Goal: Use online tool/utility: Utilize a website feature to perform a specific function

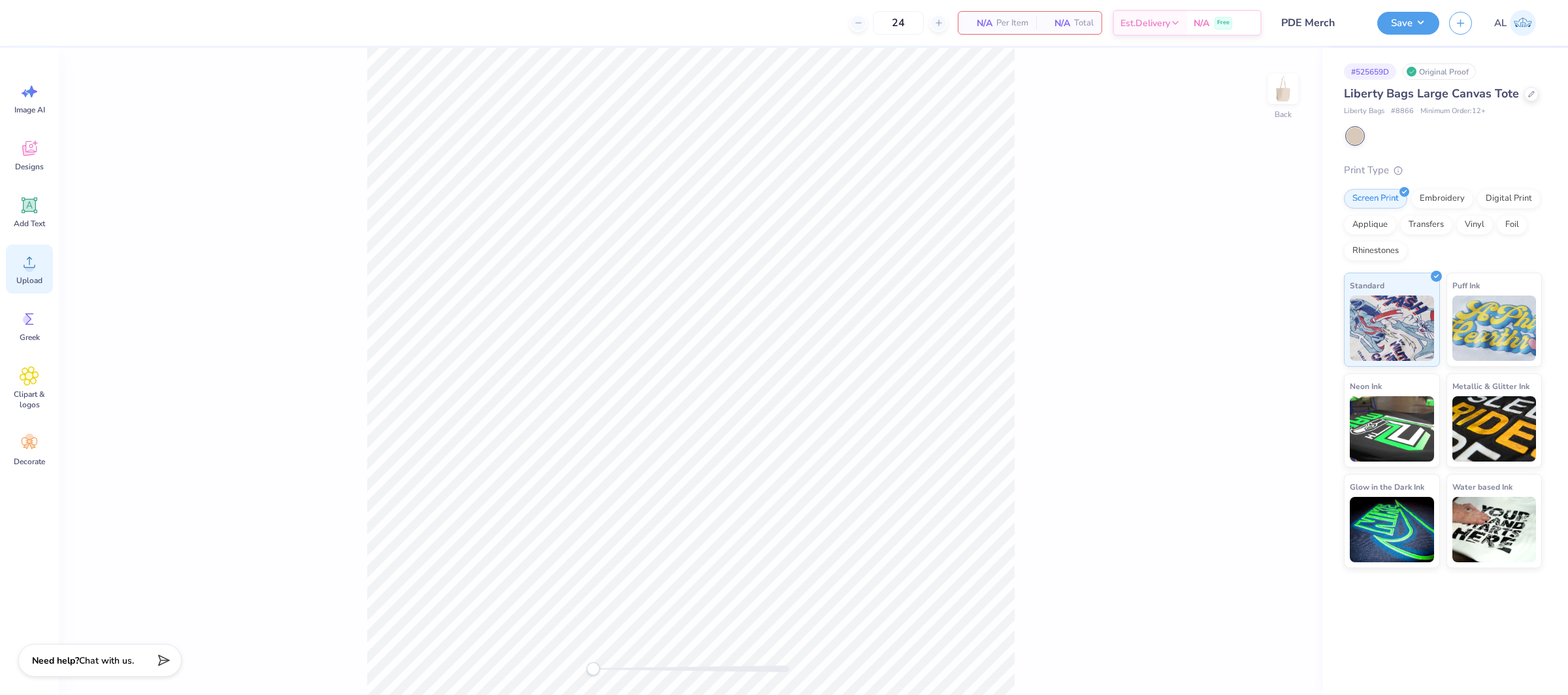
click at [27, 276] on span "Upload" at bounding box center [29, 280] width 26 height 10
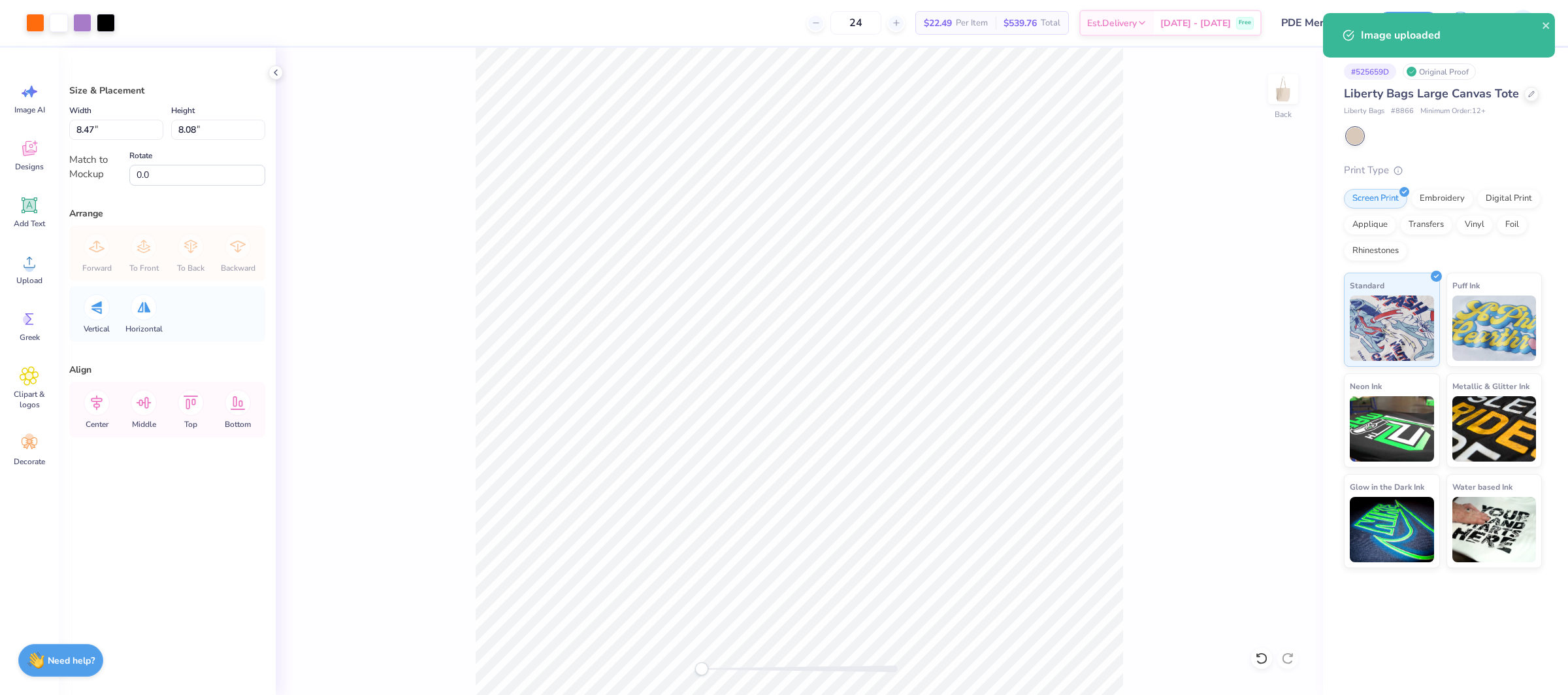
type input "8.47"
type input "8.08"
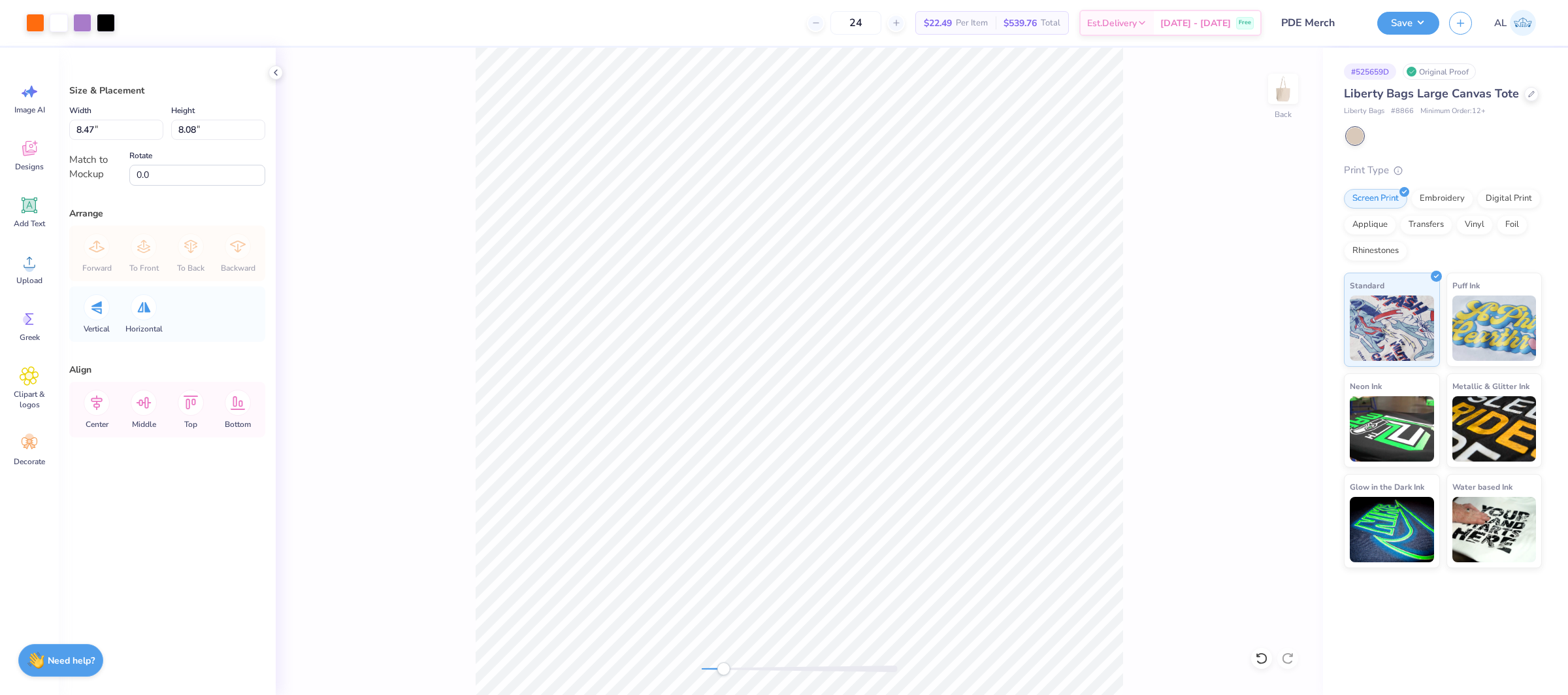
drag, startPoint x: 703, startPoint y: 671, endPoint x: 735, endPoint y: 666, distance: 32.4
click at [727, 673] on div "Accessibility label" at bounding box center [723, 669] width 13 height 13
click at [109, 132] on input "8.47" at bounding box center [116, 129] width 94 height 21
type input "8.00"
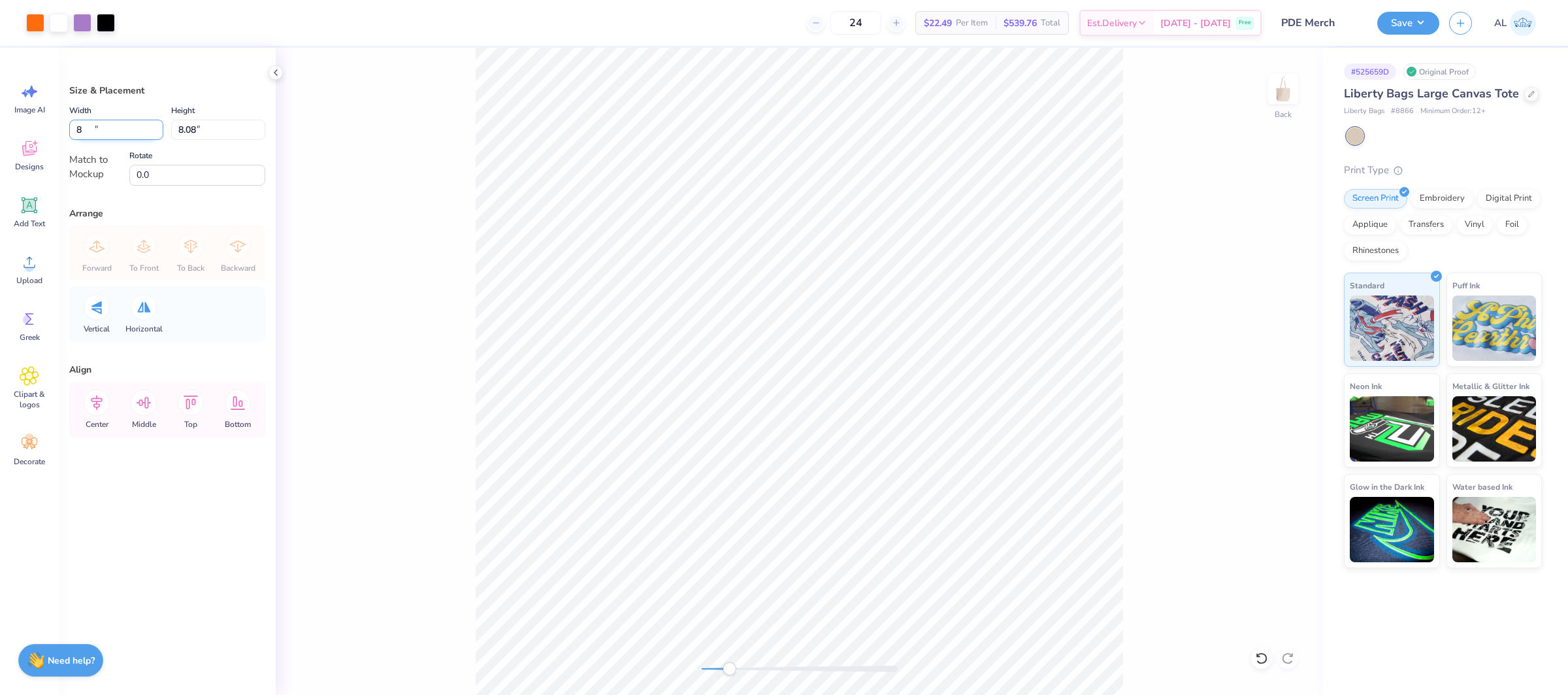
type input "7.63"
click at [145, 406] on icon at bounding box center [143, 402] width 26 height 26
click at [91, 410] on icon at bounding box center [97, 402] width 26 height 26
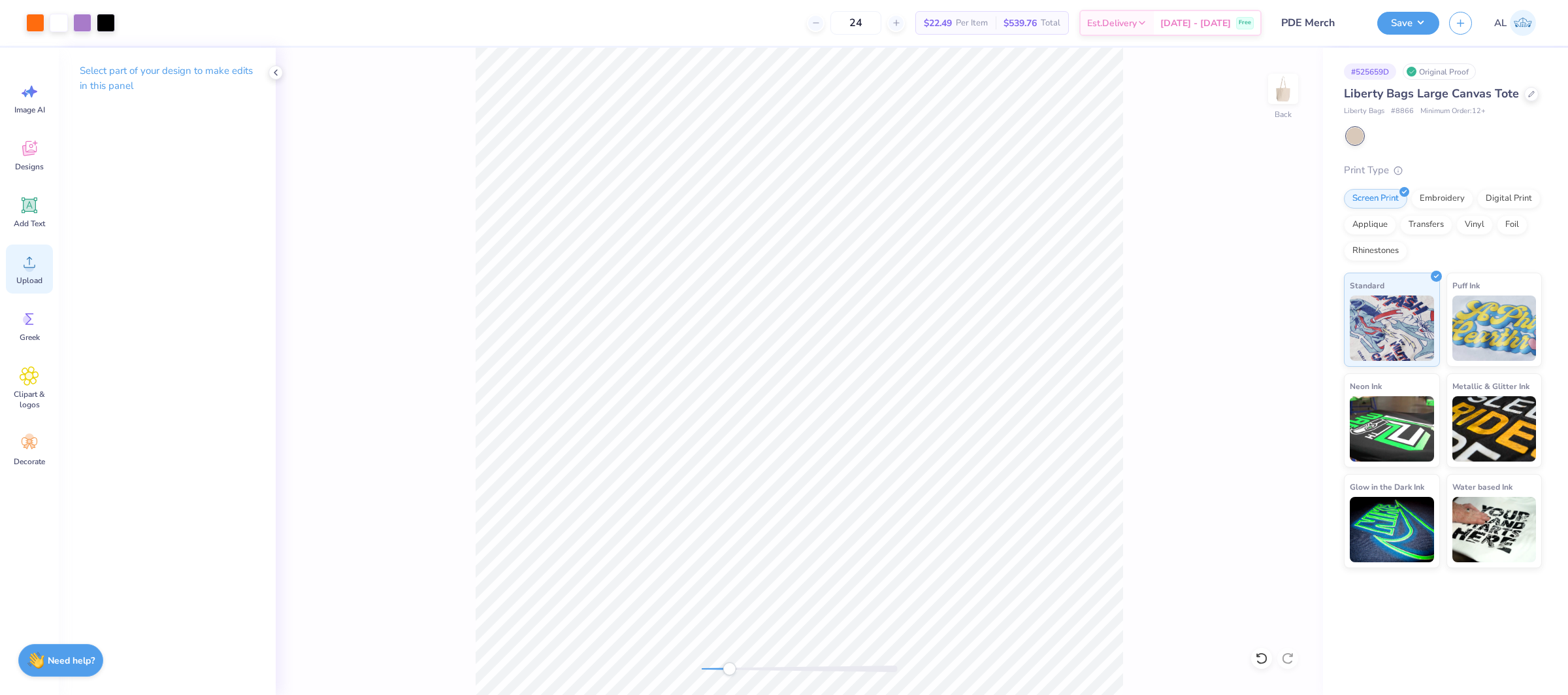
click at [24, 258] on icon at bounding box center [29, 262] width 20 height 20
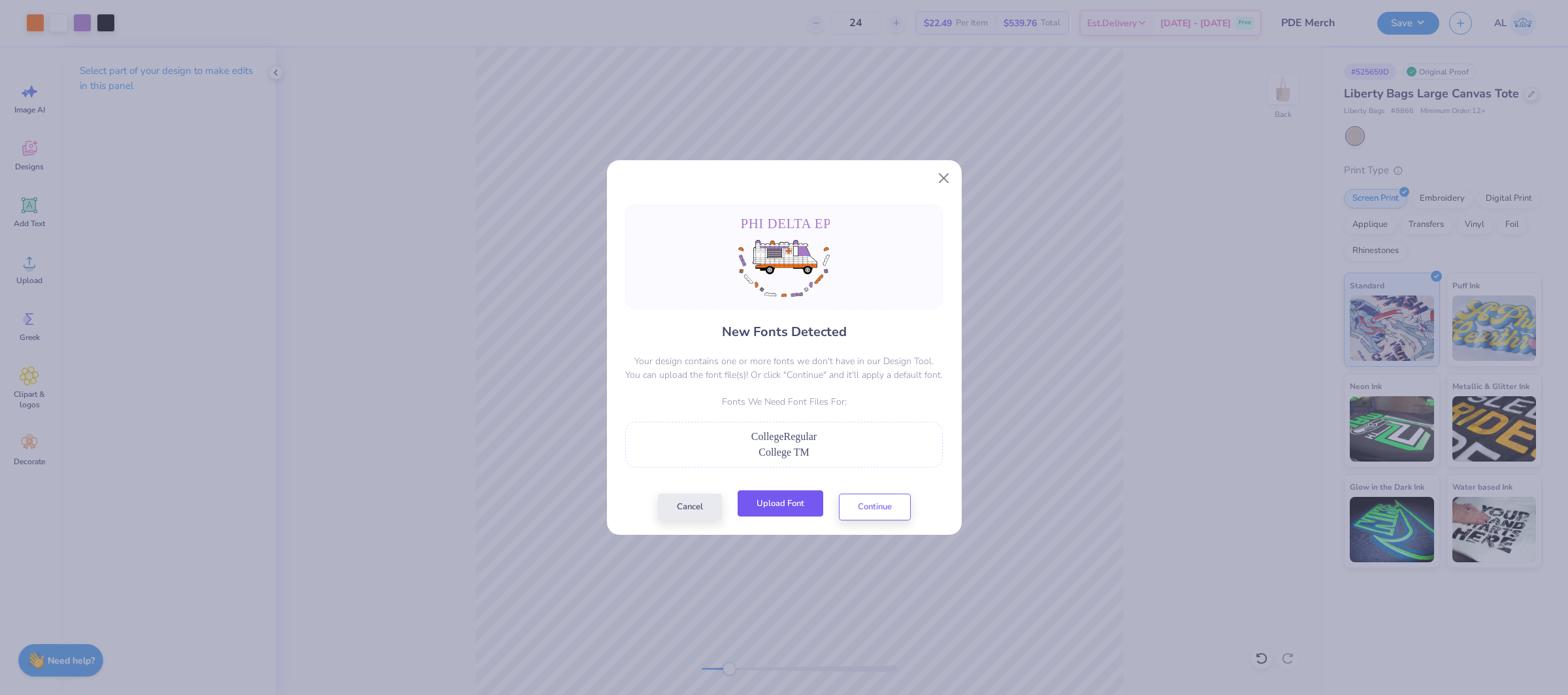
click at [785, 507] on button "Upload Font" at bounding box center [779, 503] width 85 height 27
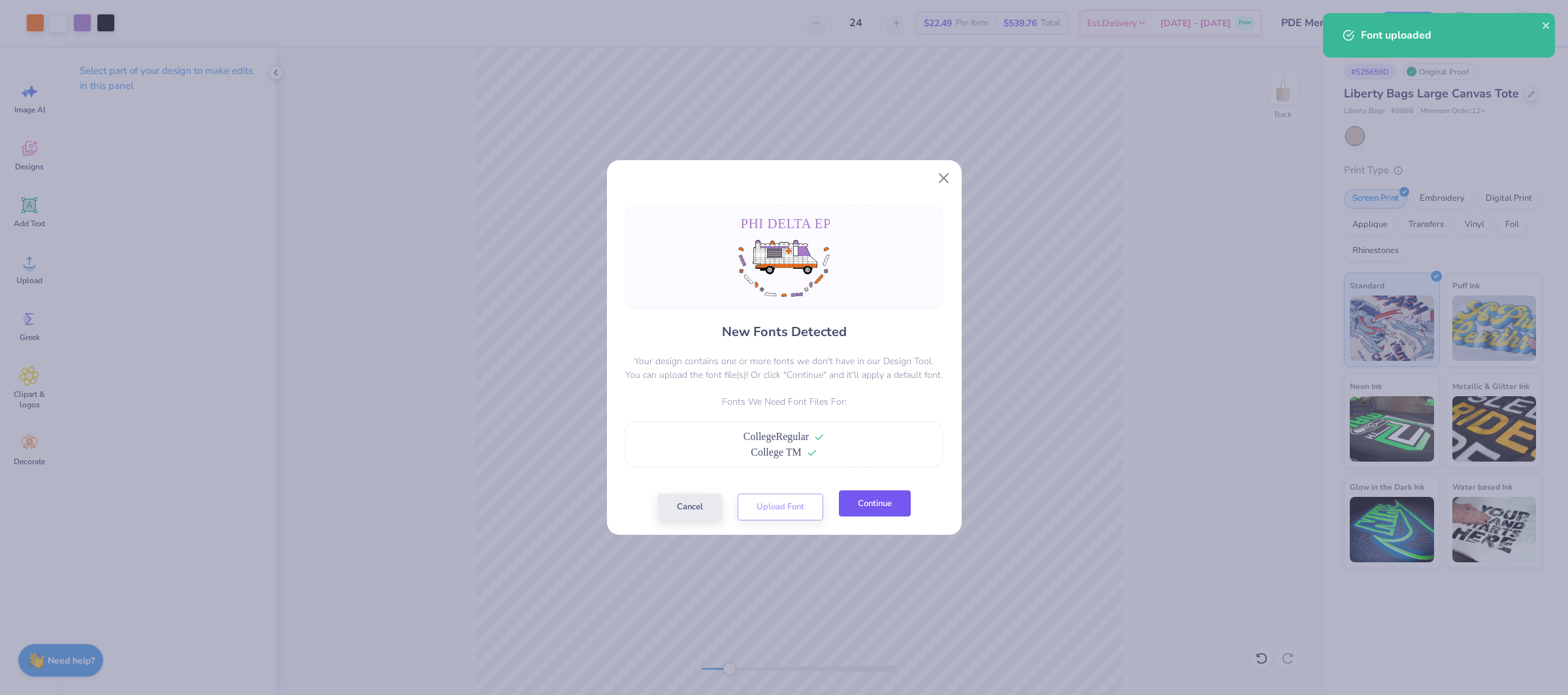
click at [882, 513] on button "Continue" at bounding box center [874, 503] width 72 height 27
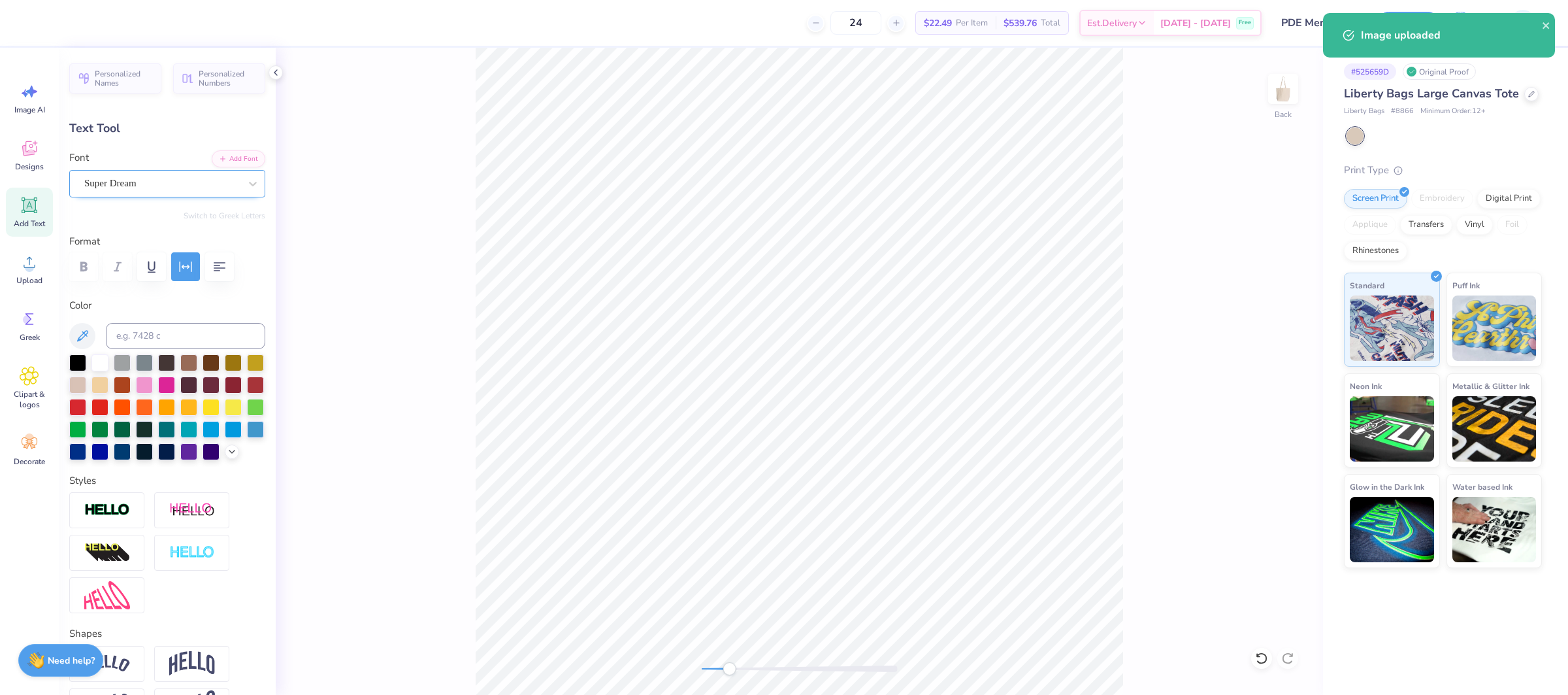
click at [102, 177] on div "Super Dream" at bounding box center [161, 184] width 158 height 21
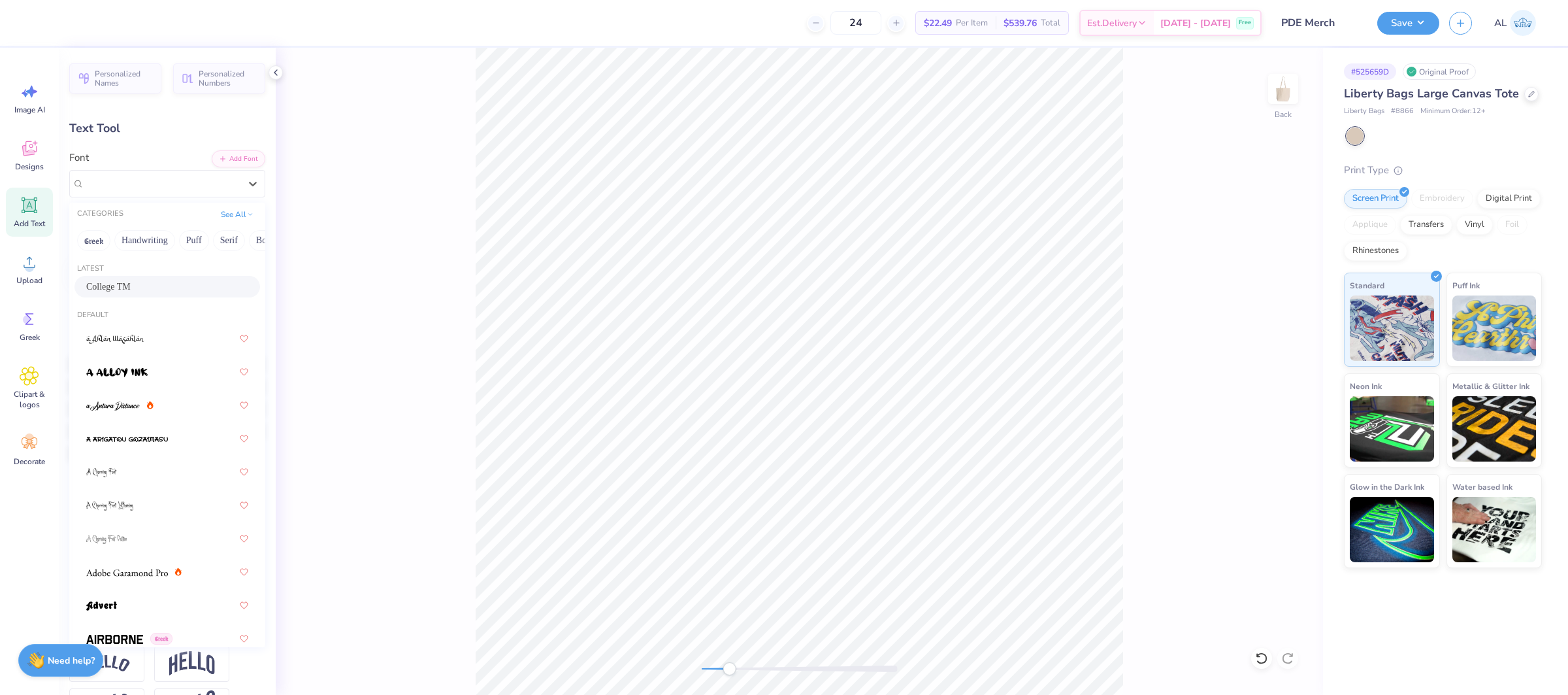
click at [117, 287] on div "College TM" at bounding box center [167, 286] width 162 height 14
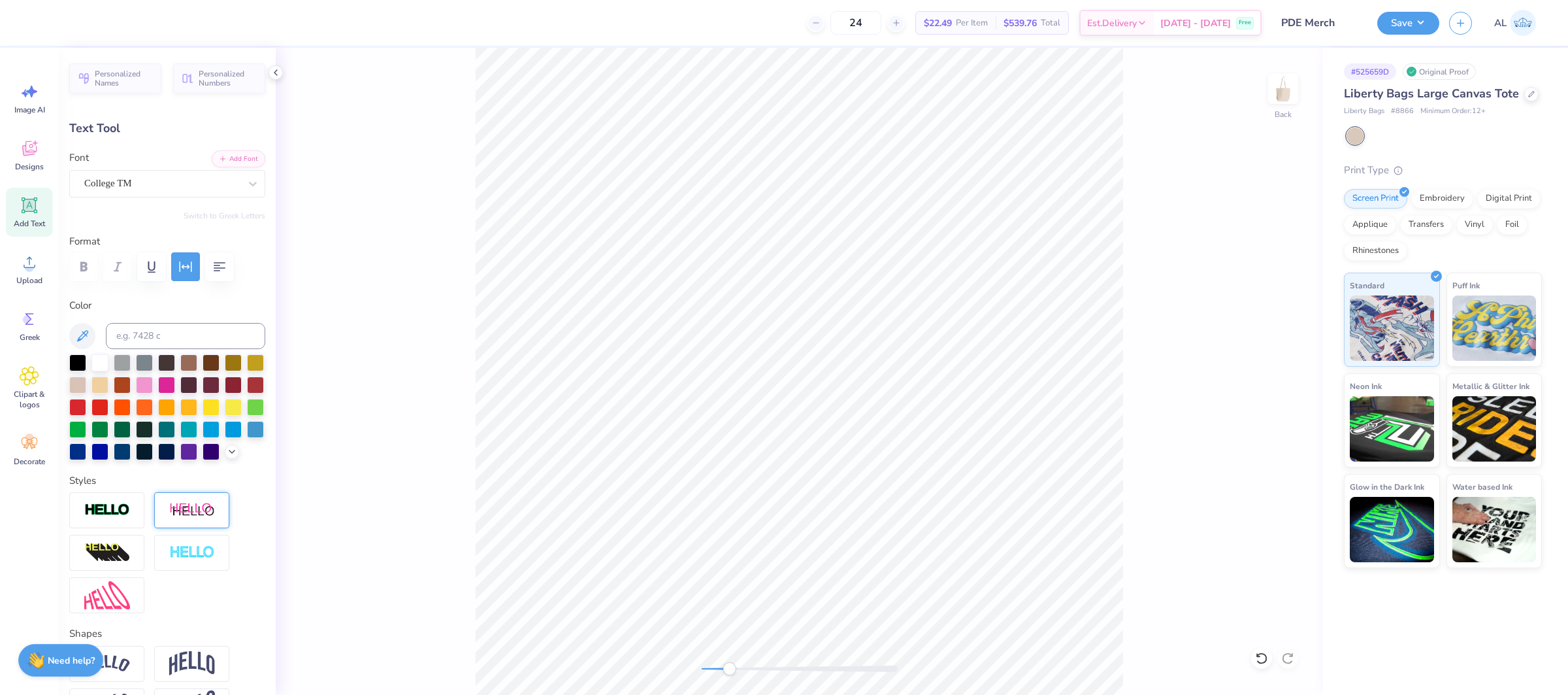
drag, startPoint x: 124, startPoint y: 506, endPoint x: 174, endPoint y: 575, distance: 85.2
click at [124, 506] on img at bounding box center [107, 510] width 46 height 15
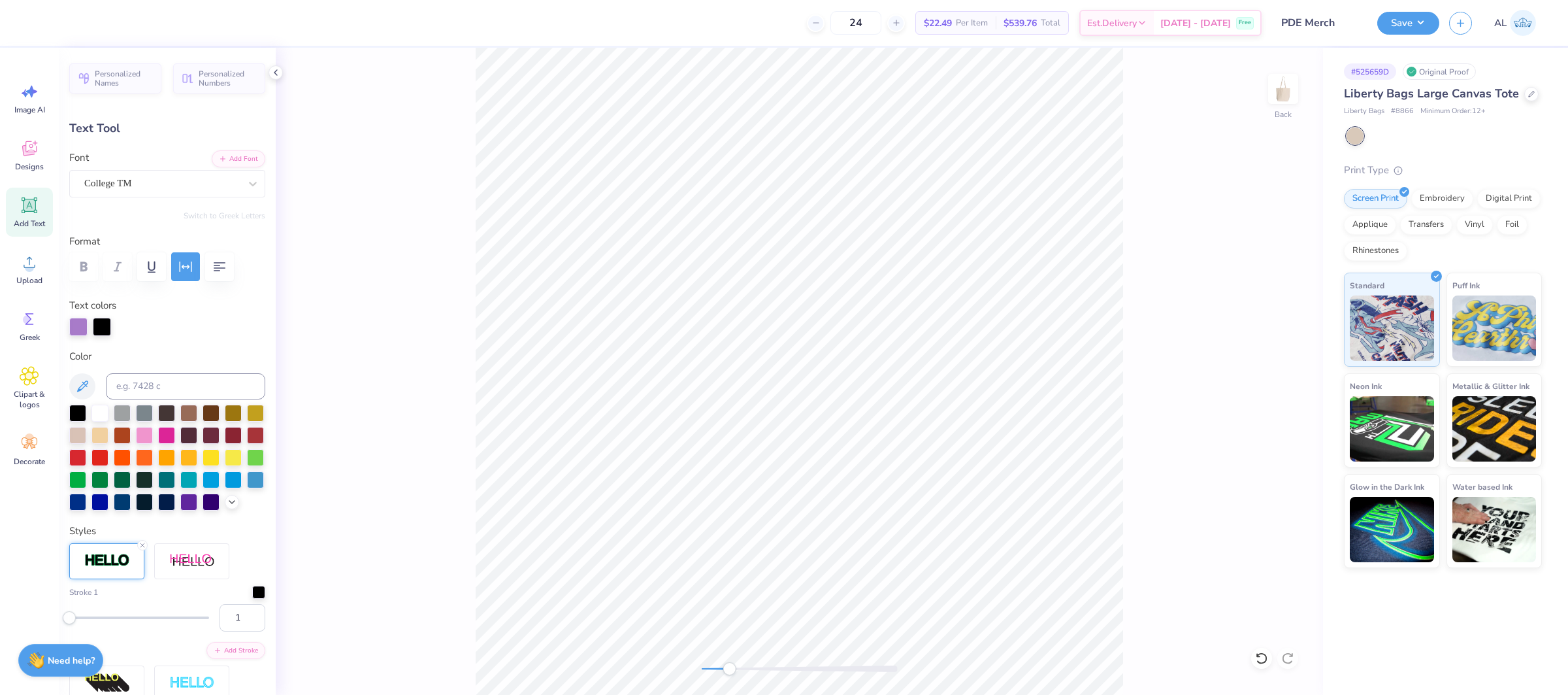
drag, startPoint x: 243, startPoint y: 616, endPoint x: 207, endPoint y: 621, distance: 36.3
click at [207, 621] on div "1" at bounding box center [167, 617] width 196 height 27
type input "3"
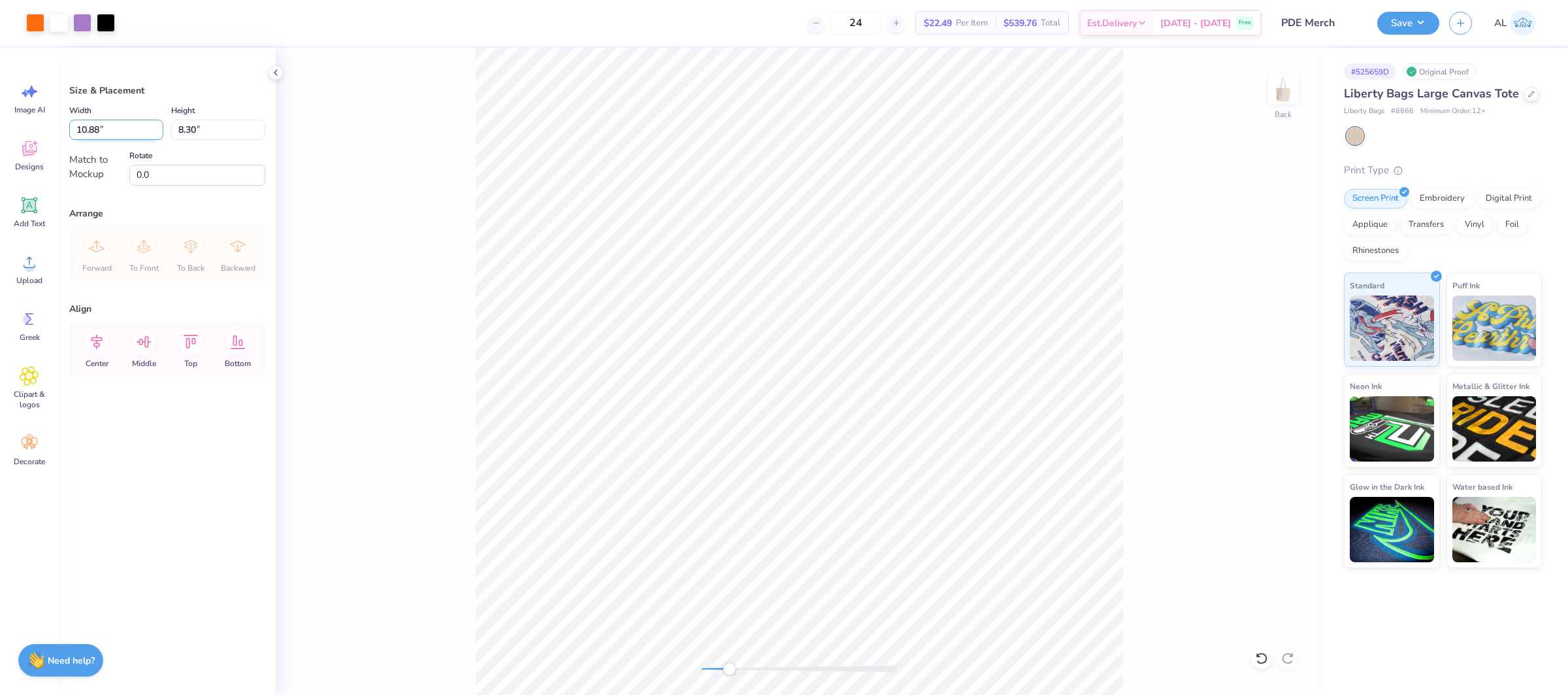
click at [104, 134] on input "10.88" at bounding box center [116, 129] width 94 height 21
type input "8.00"
type input "6.10"
click at [115, 122] on input "9.97" at bounding box center [116, 129] width 94 height 21
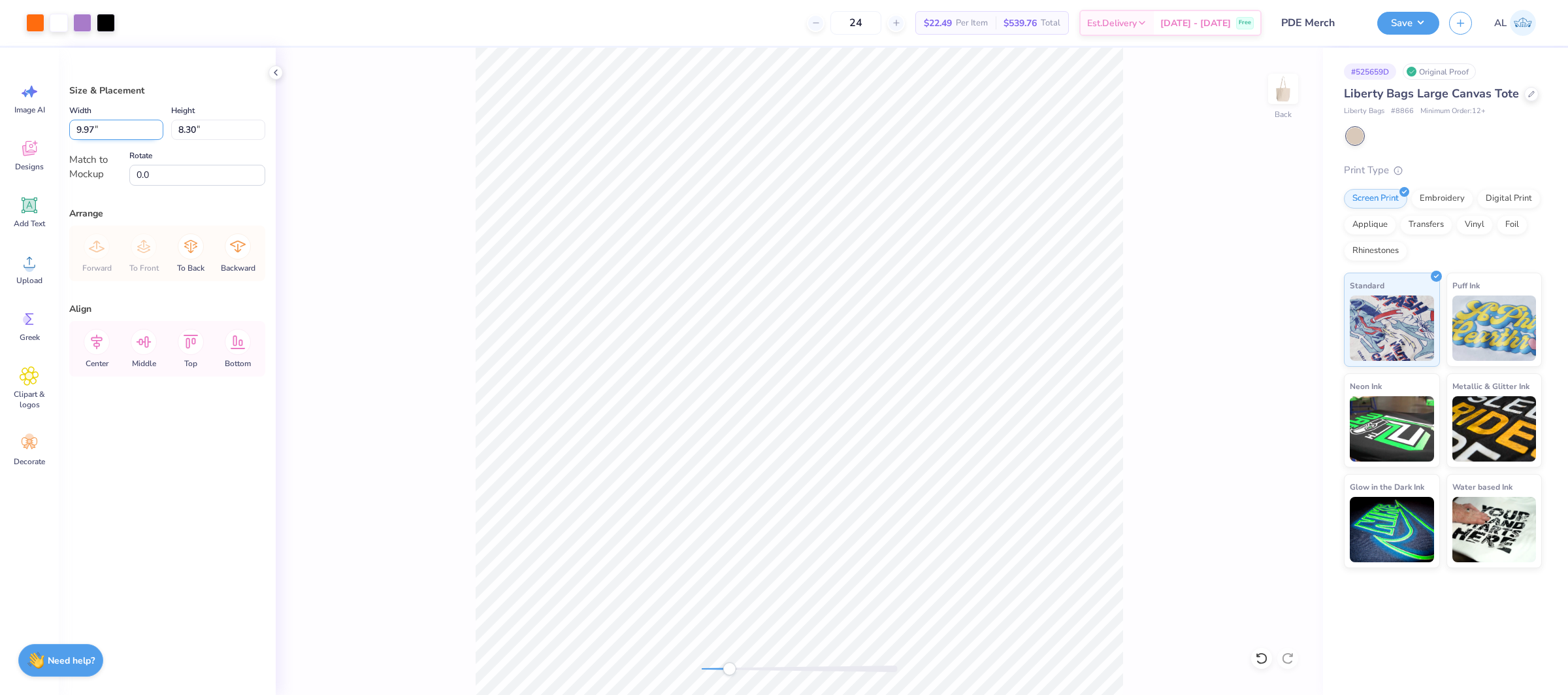
click at [115, 122] on input "9.97" at bounding box center [116, 129] width 94 height 21
type input "8.00"
type input "6.66"
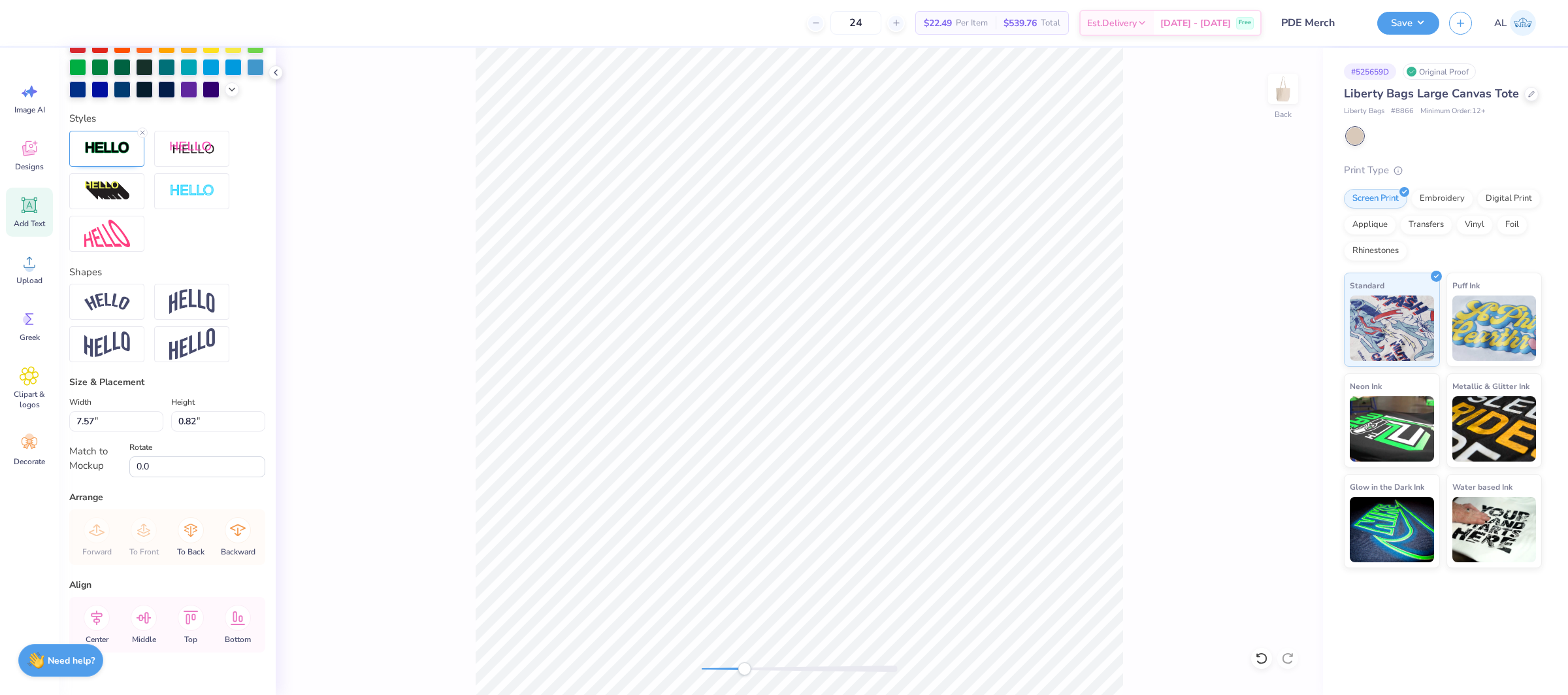
scroll to position [435, 0]
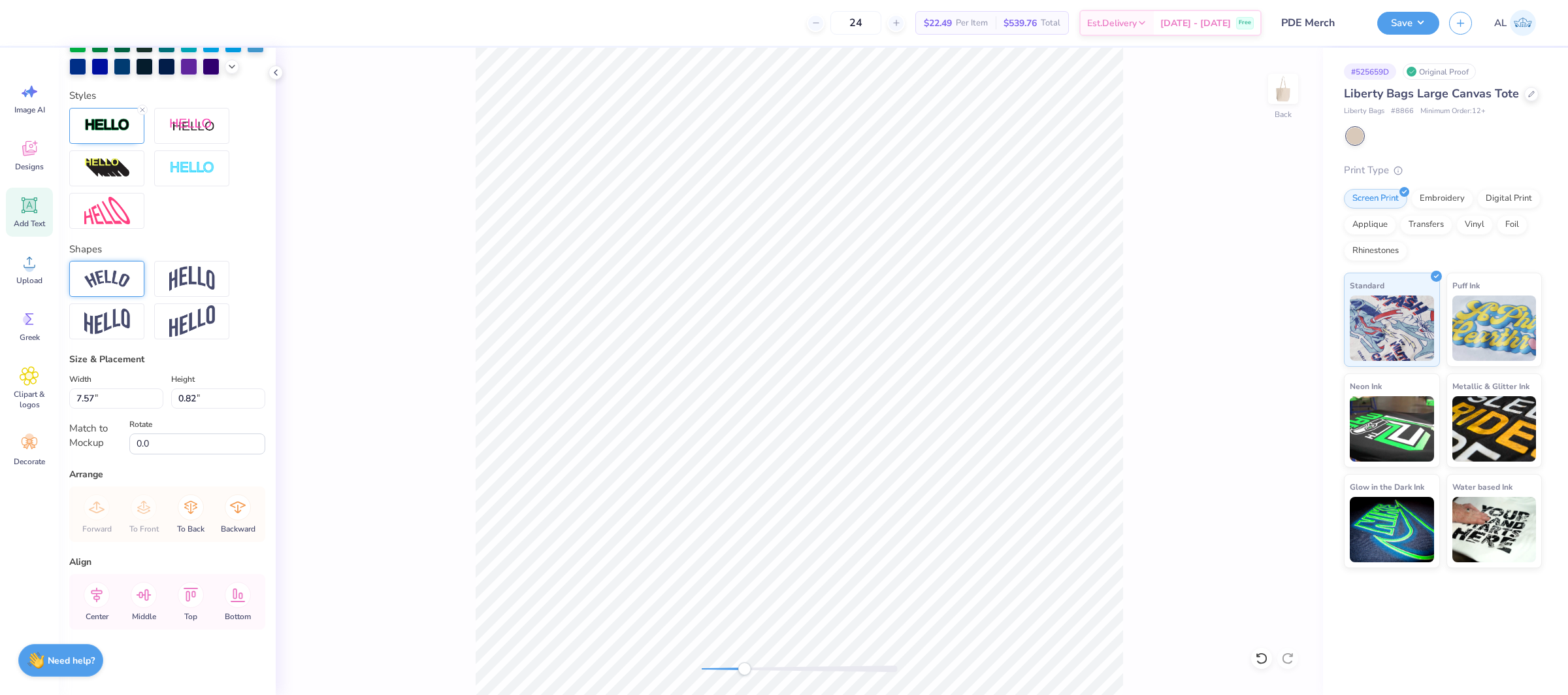
click at [115, 272] on img at bounding box center [107, 279] width 46 height 18
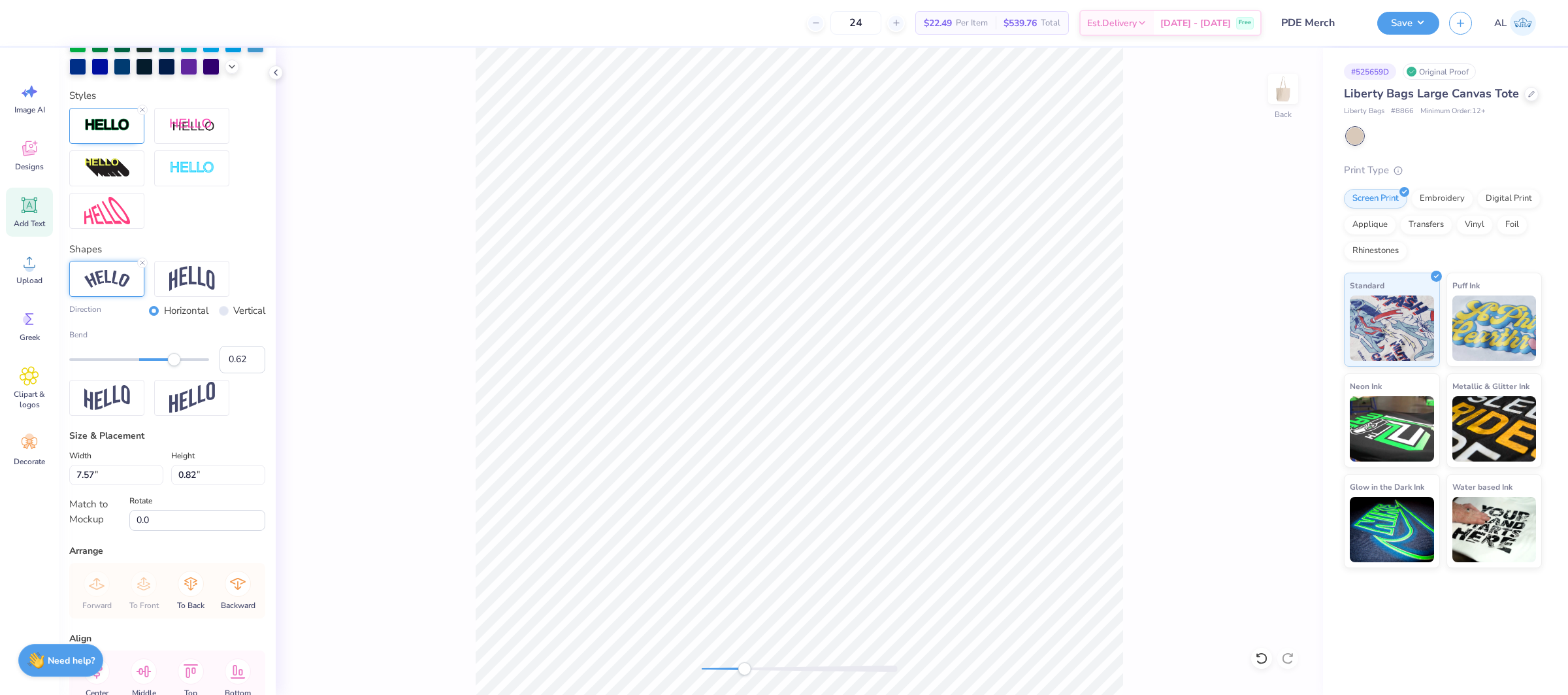
type input "0.64"
click at [184, 357] on div "Accessibility label" at bounding box center [184, 358] width 13 height 13
type input "0.73"
drag, startPoint x: 182, startPoint y: 357, endPoint x: 189, endPoint y: 357, distance: 7.0
click at [190, 357] on div "Accessibility label" at bounding box center [188, 358] width 13 height 13
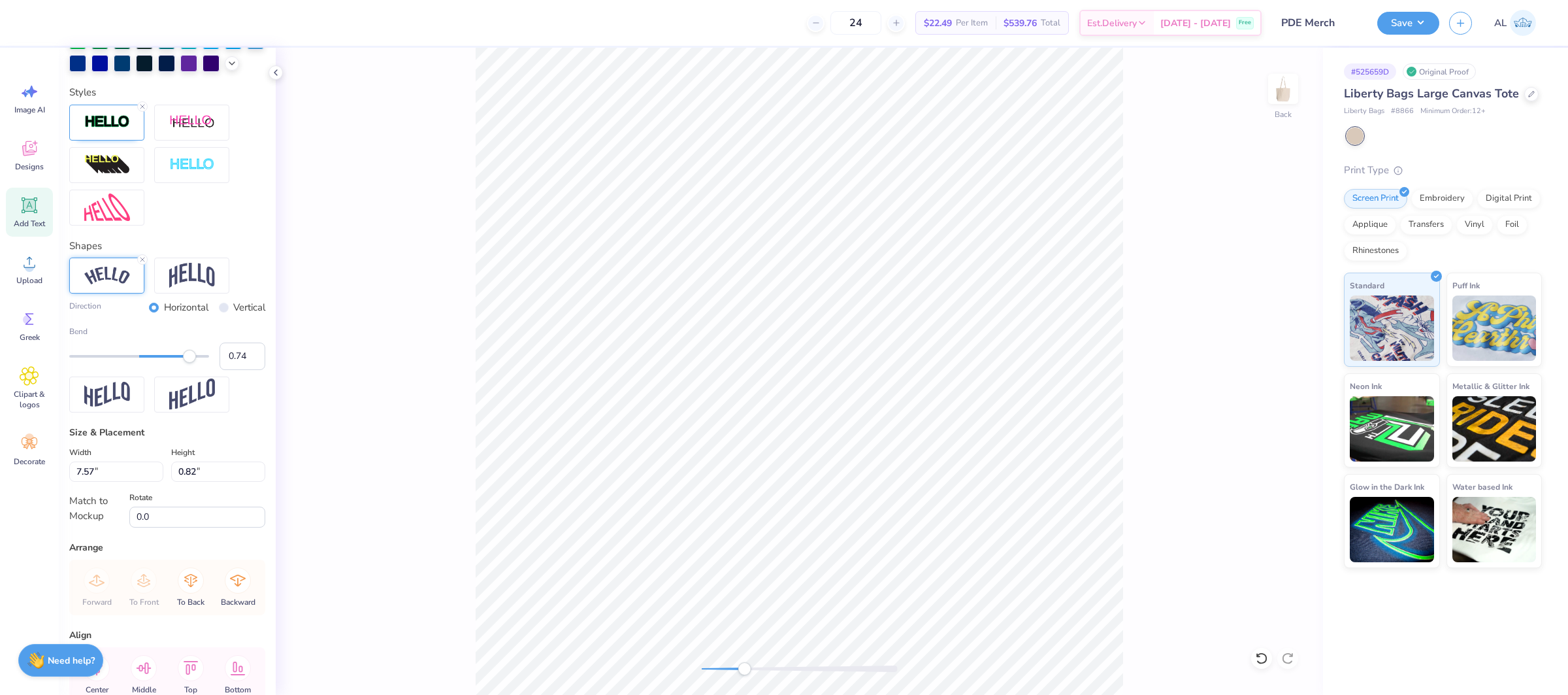
type input "0.75"
click at [191, 357] on div "Accessibility label" at bounding box center [189, 355] width 13 height 13
type input "0.82"
click at [197, 355] on div "Accessibility label" at bounding box center [197, 353] width 13 height 13
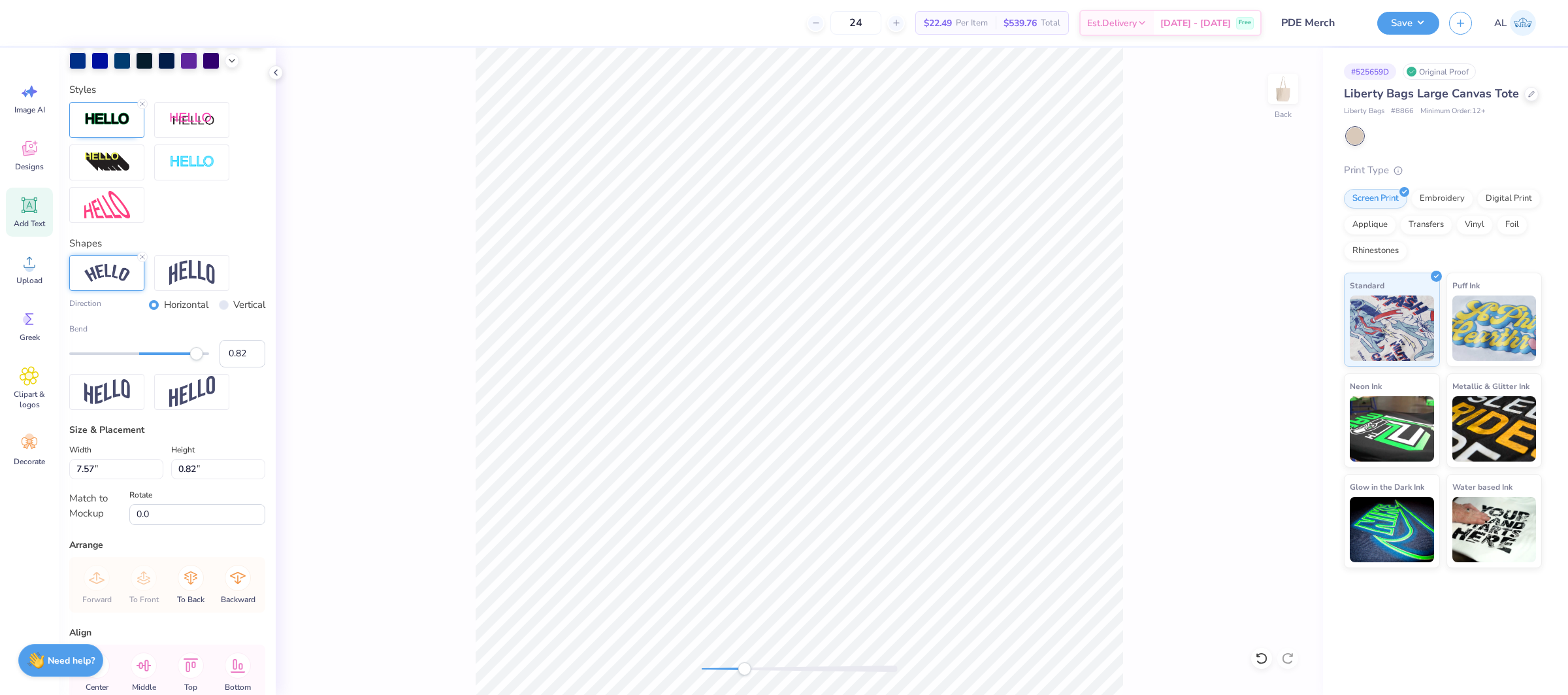
type input "7.82"
type input "3.05"
type input "0.74"
click at [190, 356] on div "Accessibility label" at bounding box center [193, 353] width 13 height 13
type input "0.72"
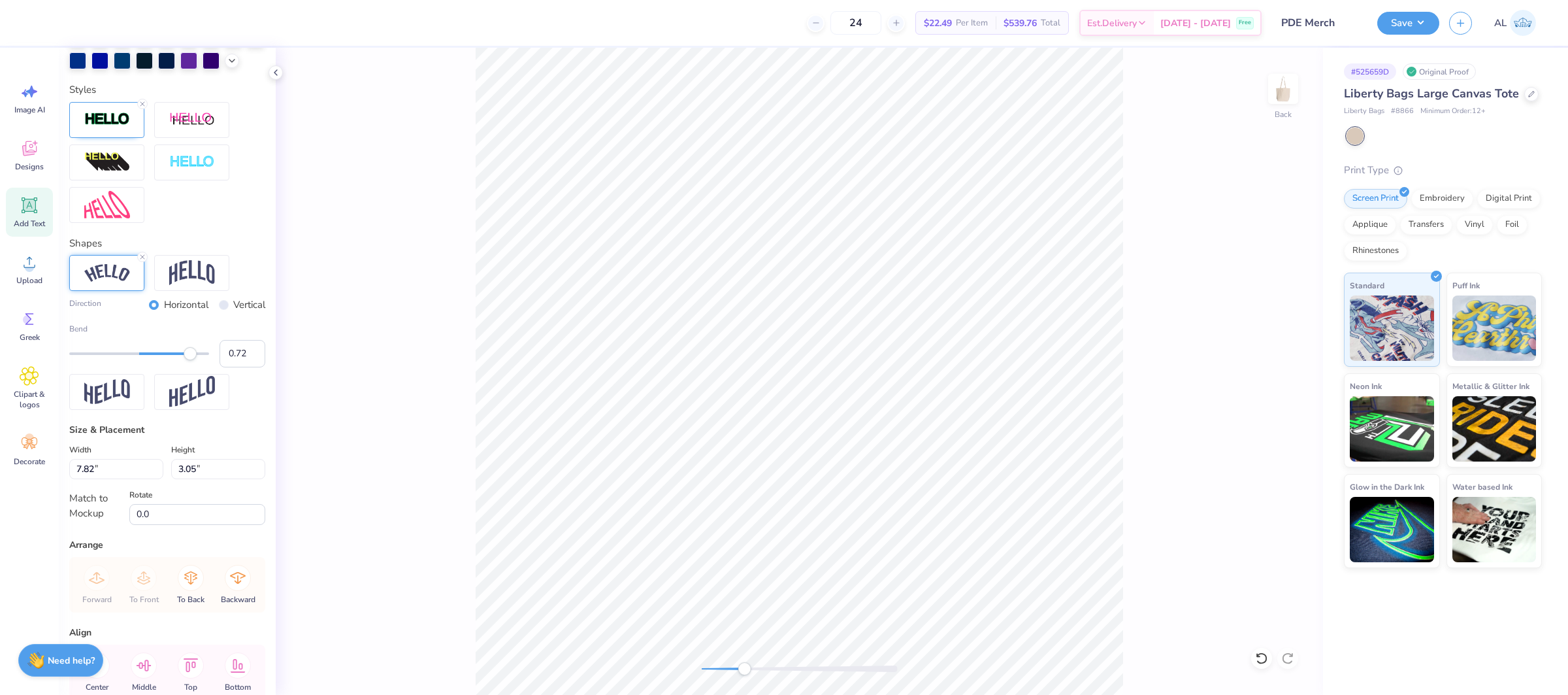
click at [189, 356] on div "Accessibility label" at bounding box center [190, 353] width 13 height 13
type input "7.65"
type input "2.54"
type input "0.75"
click at [191, 355] on div "Accessibility label" at bounding box center [191, 353] width 13 height 13
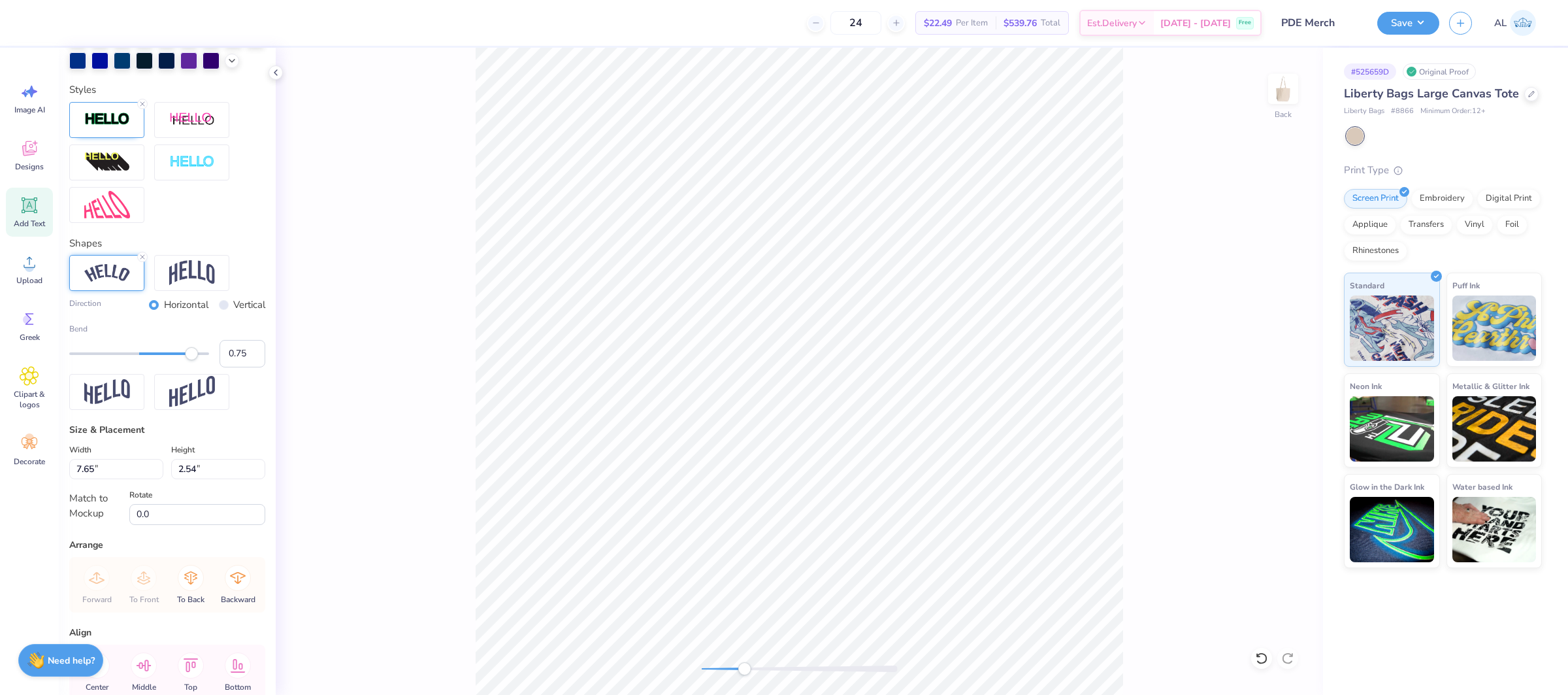
click at [191, 355] on div "Accessibility label" at bounding box center [191, 353] width 13 height 13
type input "7.96"
type input "2.78"
click at [255, 352] on input "0.76" at bounding box center [242, 353] width 46 height 27
type input "0.77"
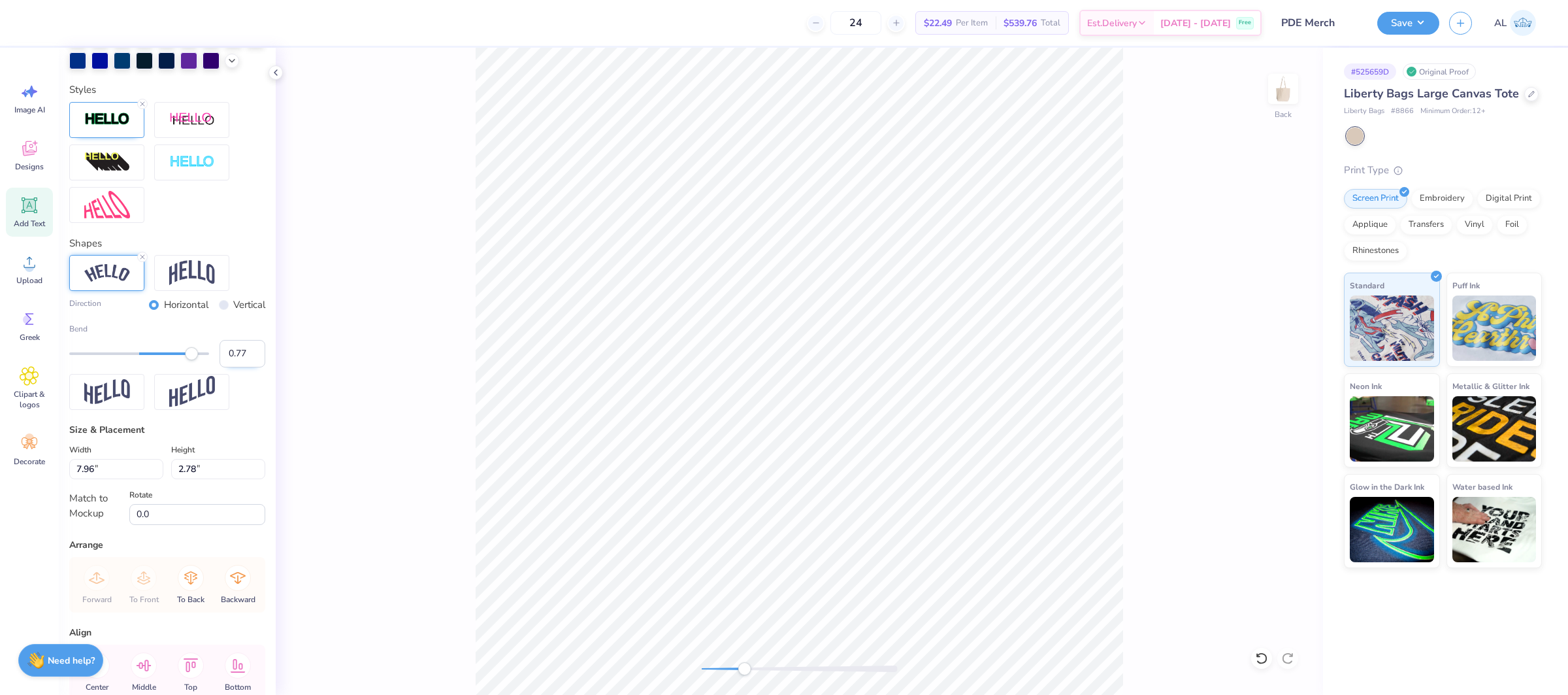
click at [255, 352] on input "0.77" at bounding box center [242, 353] width 46 height 27
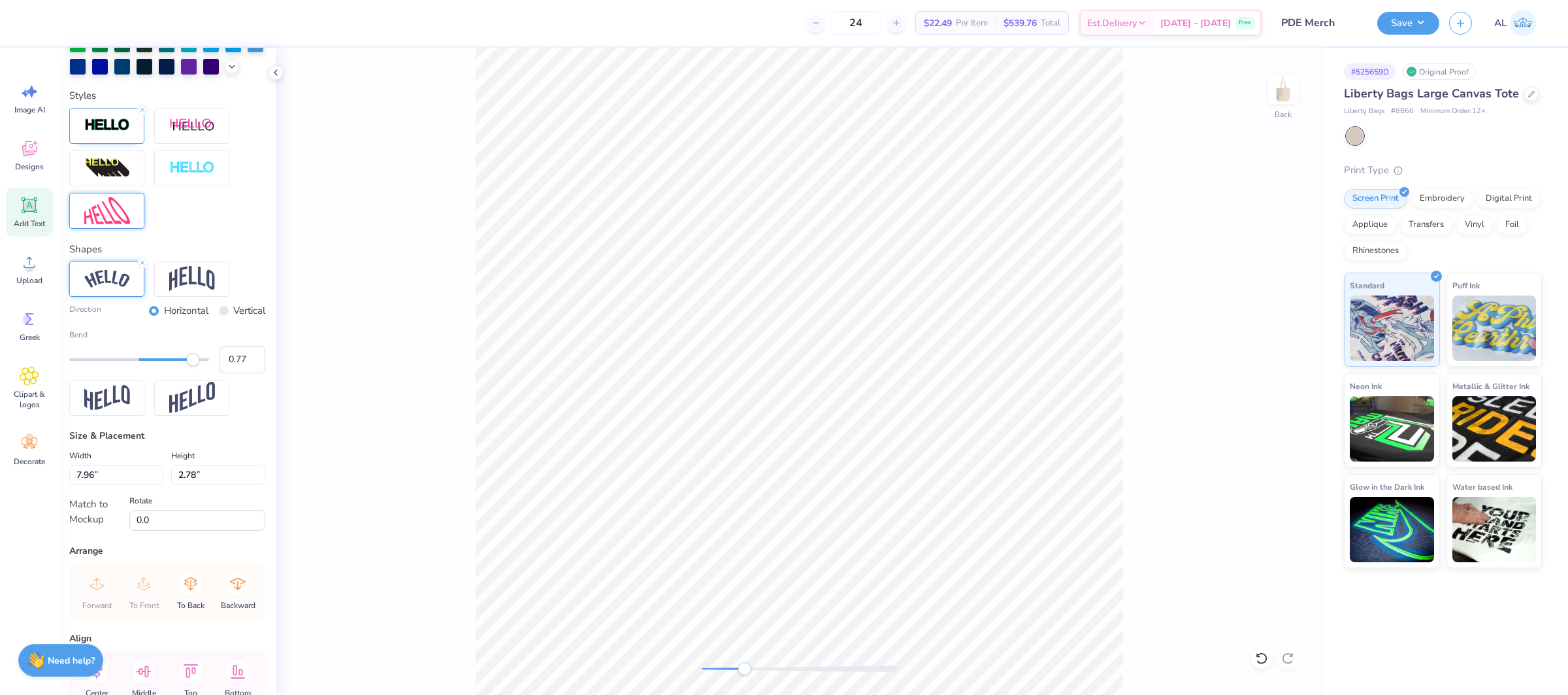
click at [100, 228] on div at bounding box center [107, 211] width 75 height 36
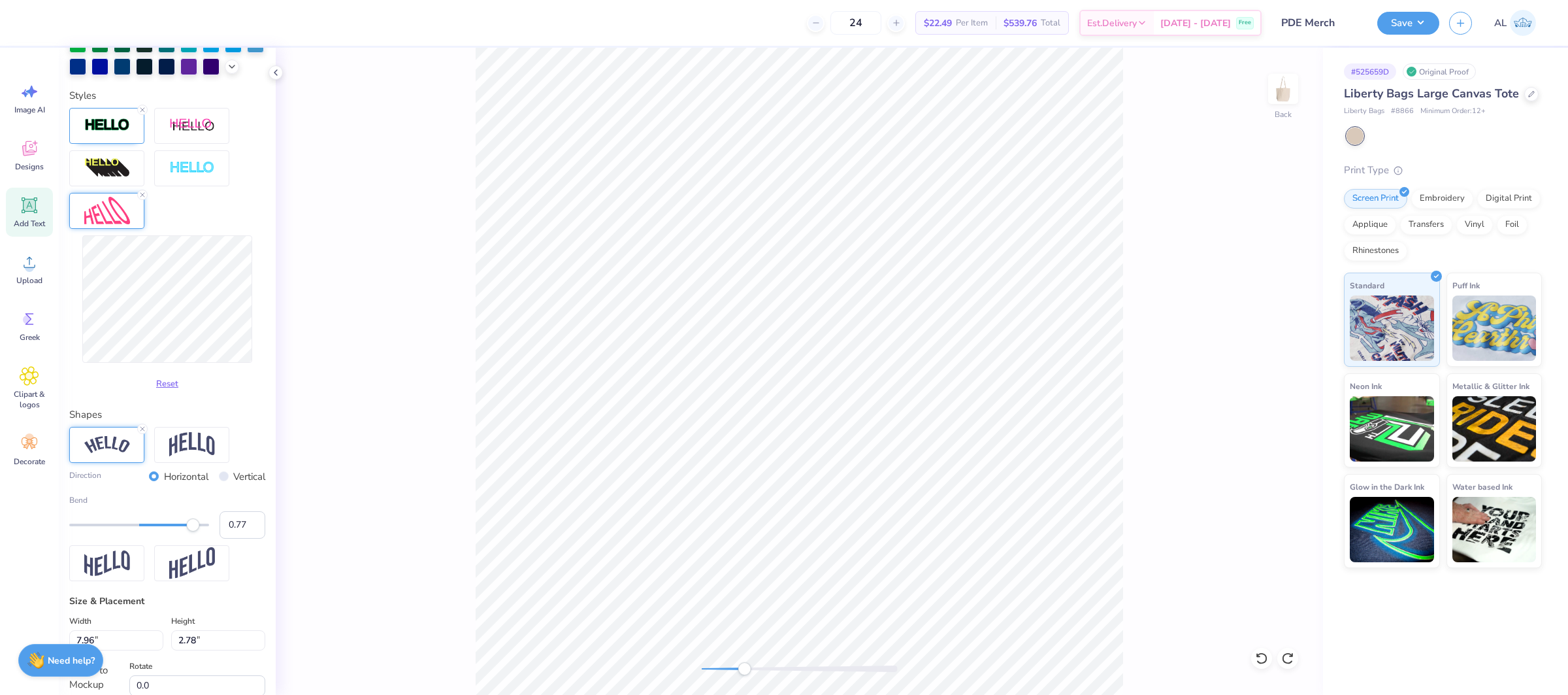
type input "7.55"
type input "2.88"
click at [143, 198] on icon at bounding box center [143, 194] width 8 height 8
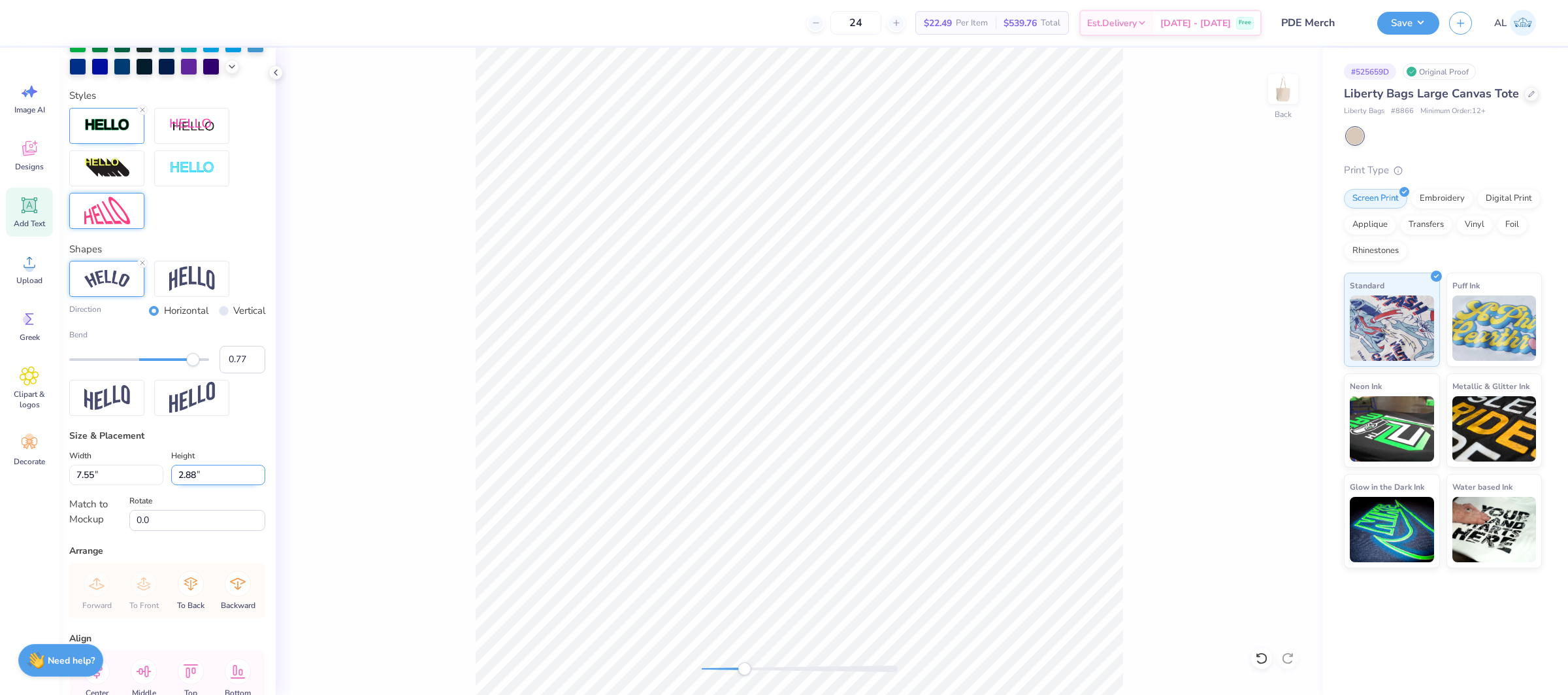
type input "7.84"
type input "2.84"
type input "0.76"
click at [255, 364] on input "0.76" at bounding box center [242, 359] width 46 height 27
type input "0.75"
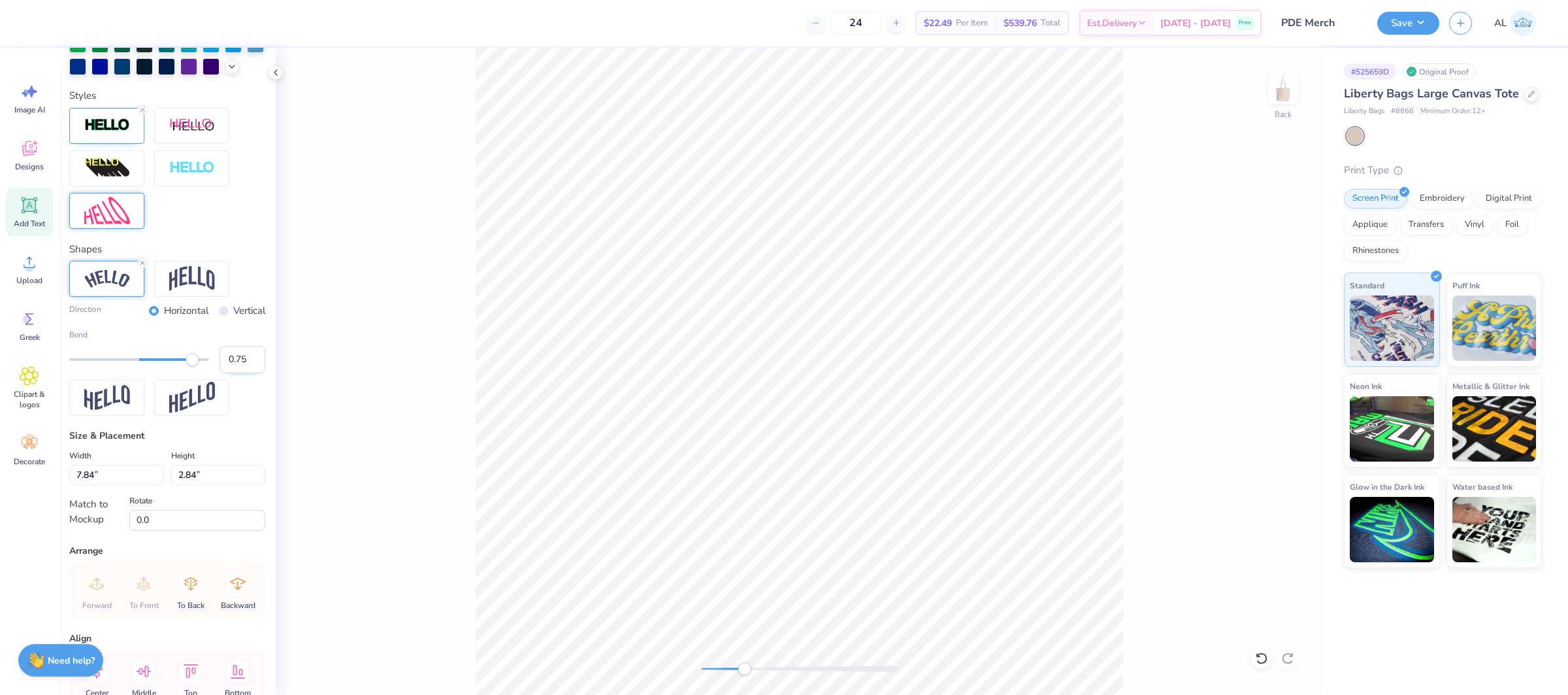
click at [253, 365] on input "0.75" at bounding box center [242, 359] width 46 height 27
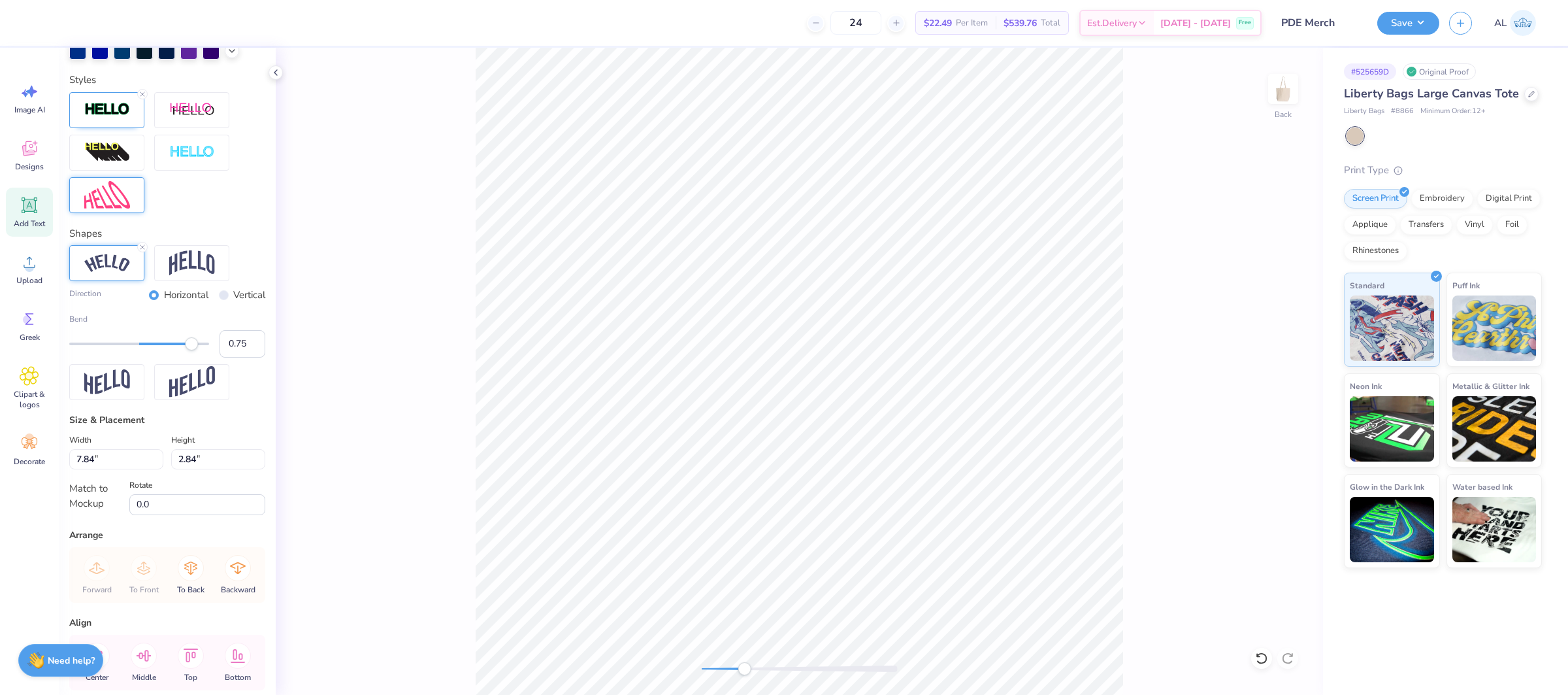
scroll to position [511, 0]
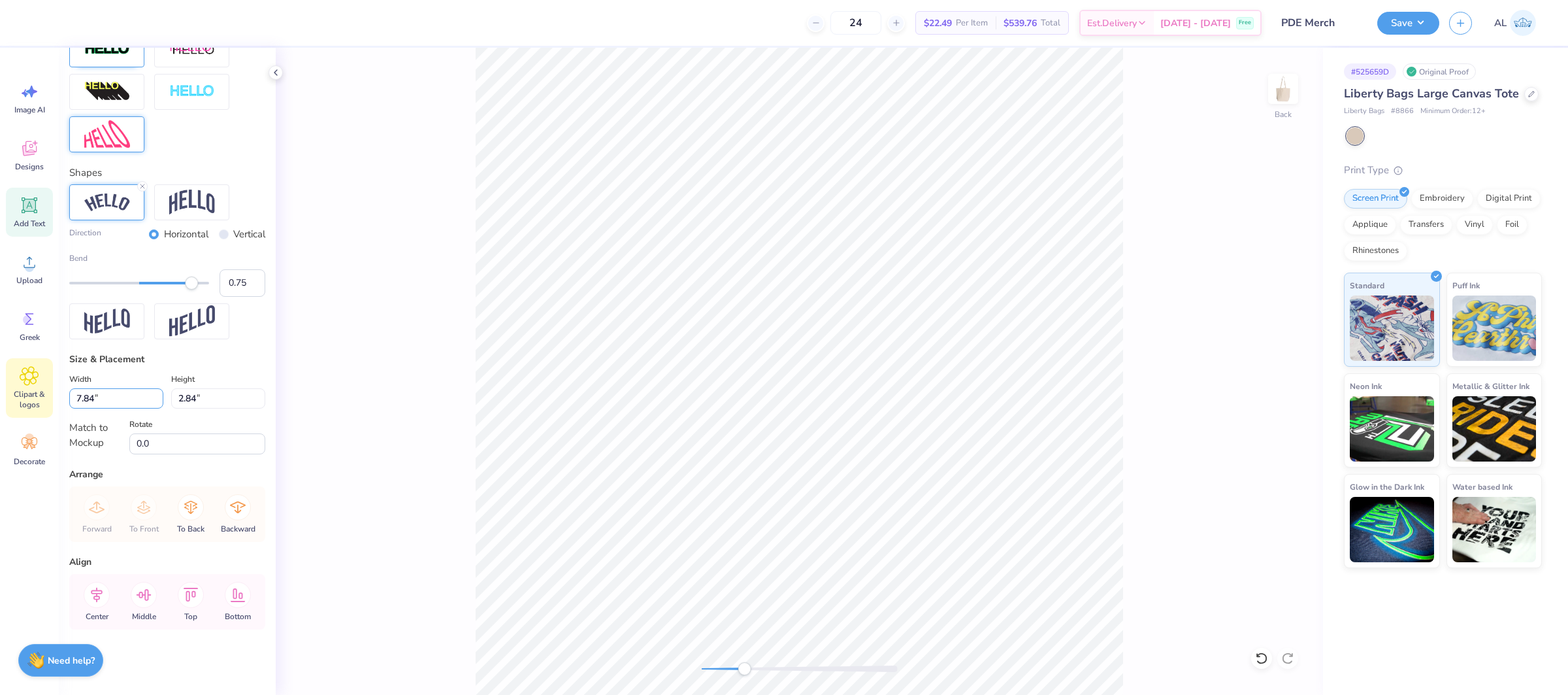
drag, startPoint x: 123, startPoint y: 403, endPoint x: 21, endPoint y: 400, distance: 102.0
click at [21, 400] on div "24 $22.49 Per Item $539.76 Total Est. Delivery [DATE] - [DATE] Free Design Titl…" at bounding box center [784, 347] width 1568 height 695
type input "7.98"
type input "2.80"
click at [103, 600] on icon at bounding box center [97, 595] width 26 height 26
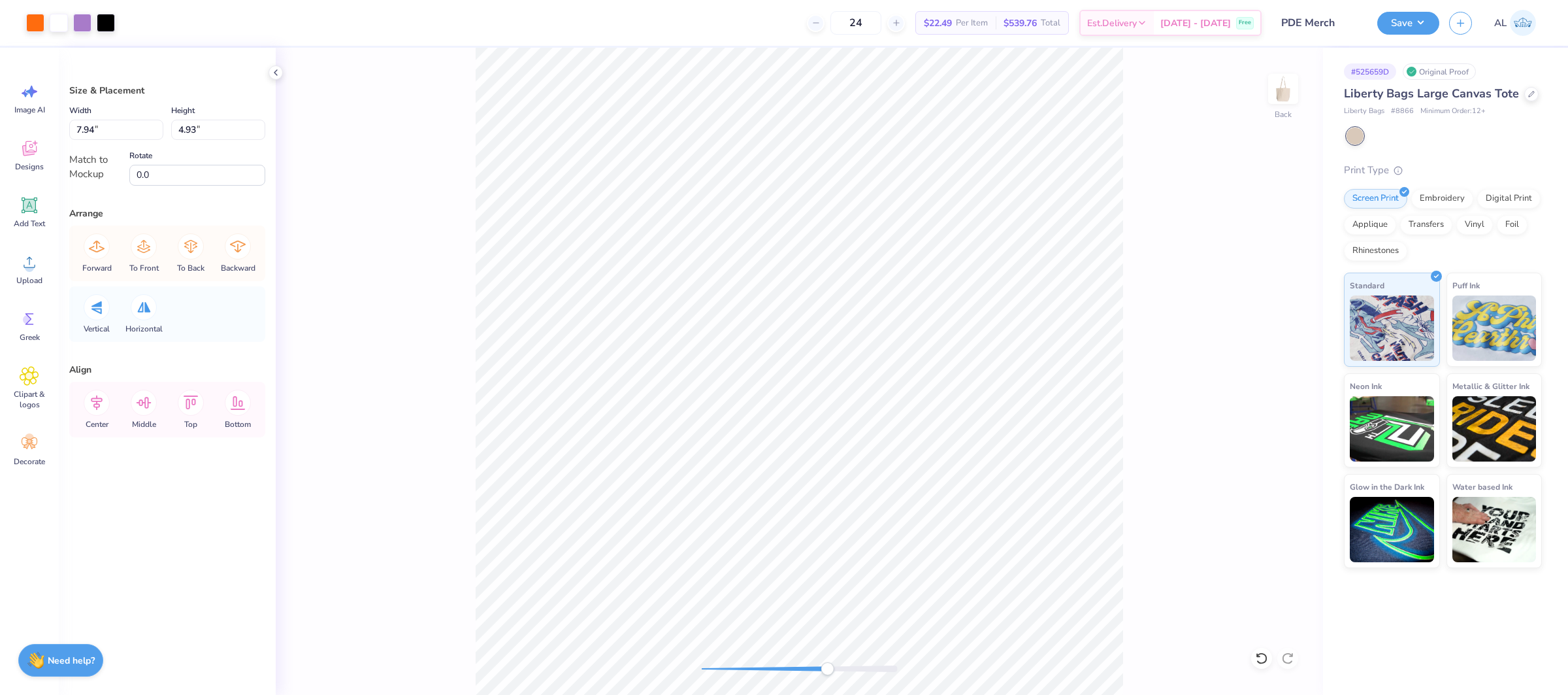
type input "7.94"
type input "4.93"
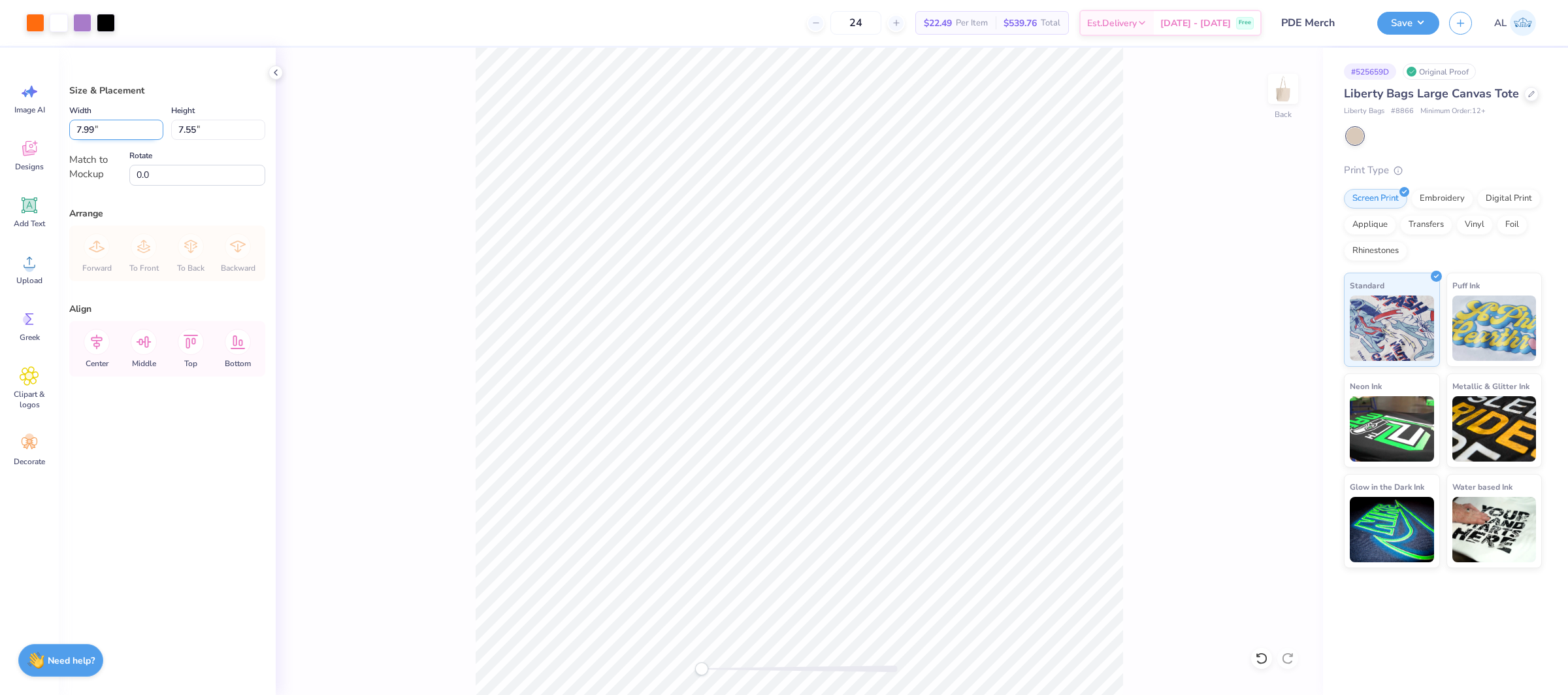
click at [96, 133] on input "7.99" at bounding box center [116, 129] width 94 height 21
type input "7"
type input "12.00"
type input "11.34"
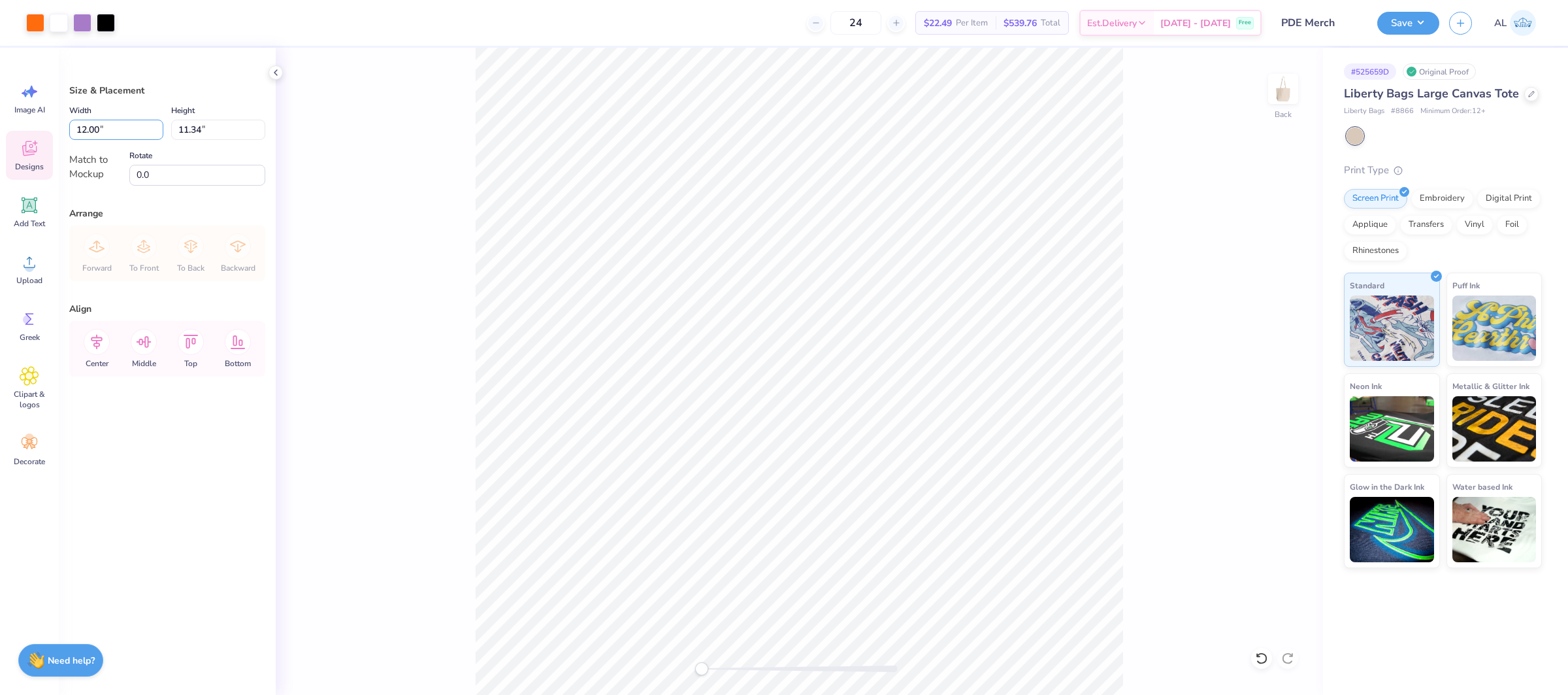
drag, startPoint x: 100, startPoint y: 129, endPoint x: 24, endPoint y: 130, distance: 76.0
click at [24, 130] on div "Art colors 24 $22.49 Per Item $539.76 Total Est. Delivery [DATE] - [DATE] Free …" at bounding box center [784, 347] width 1568 height 695
type input "9.00"
type input "8.50"
click at [92, 344] on icon at bounding box center [97, 341] width 26 height 26
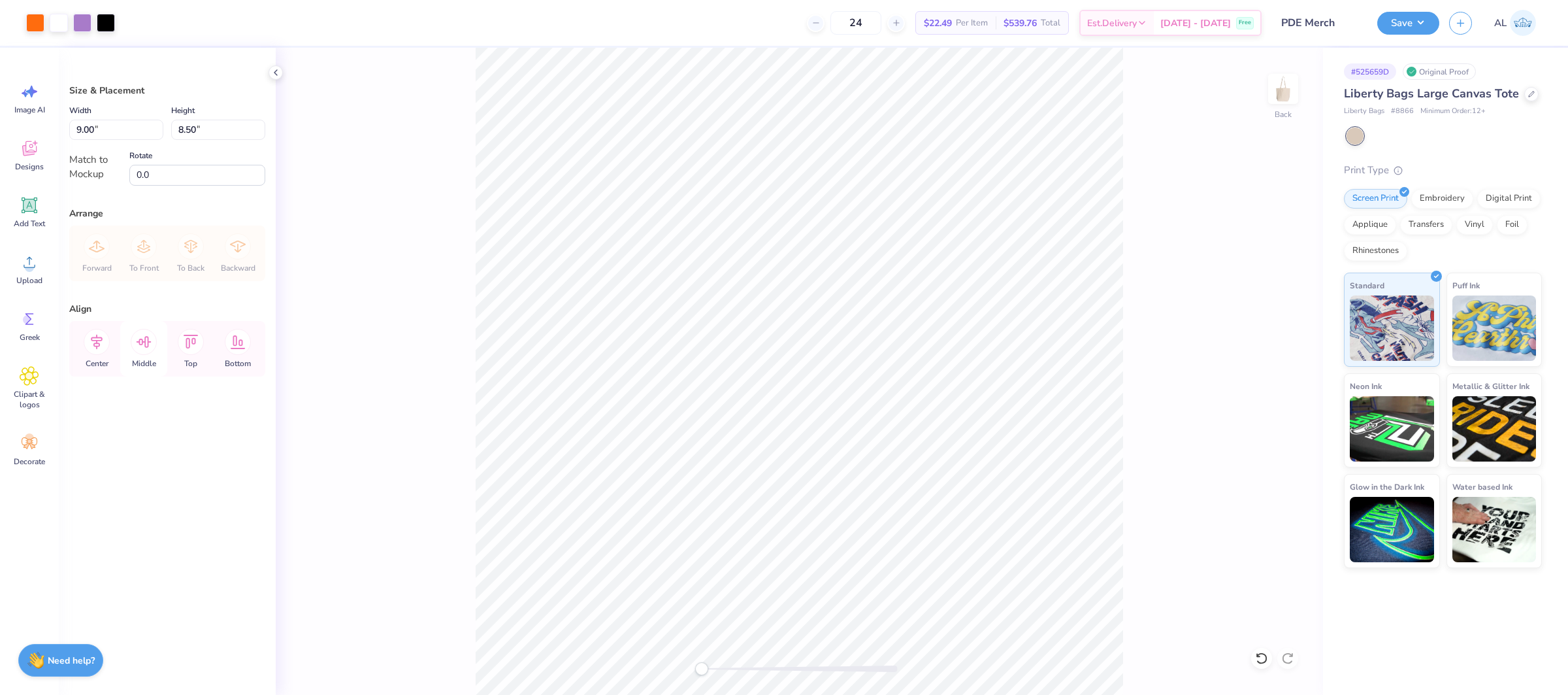
click at [156, 341] on icon at bounding box center [143, 341] width 26 height 26
click at [101, 348] on icon at bounding box center [97, 341] width 26 height 26
click at [1395, 28] on button "Save" at bounding box center [1408, 21] width 62 height 23
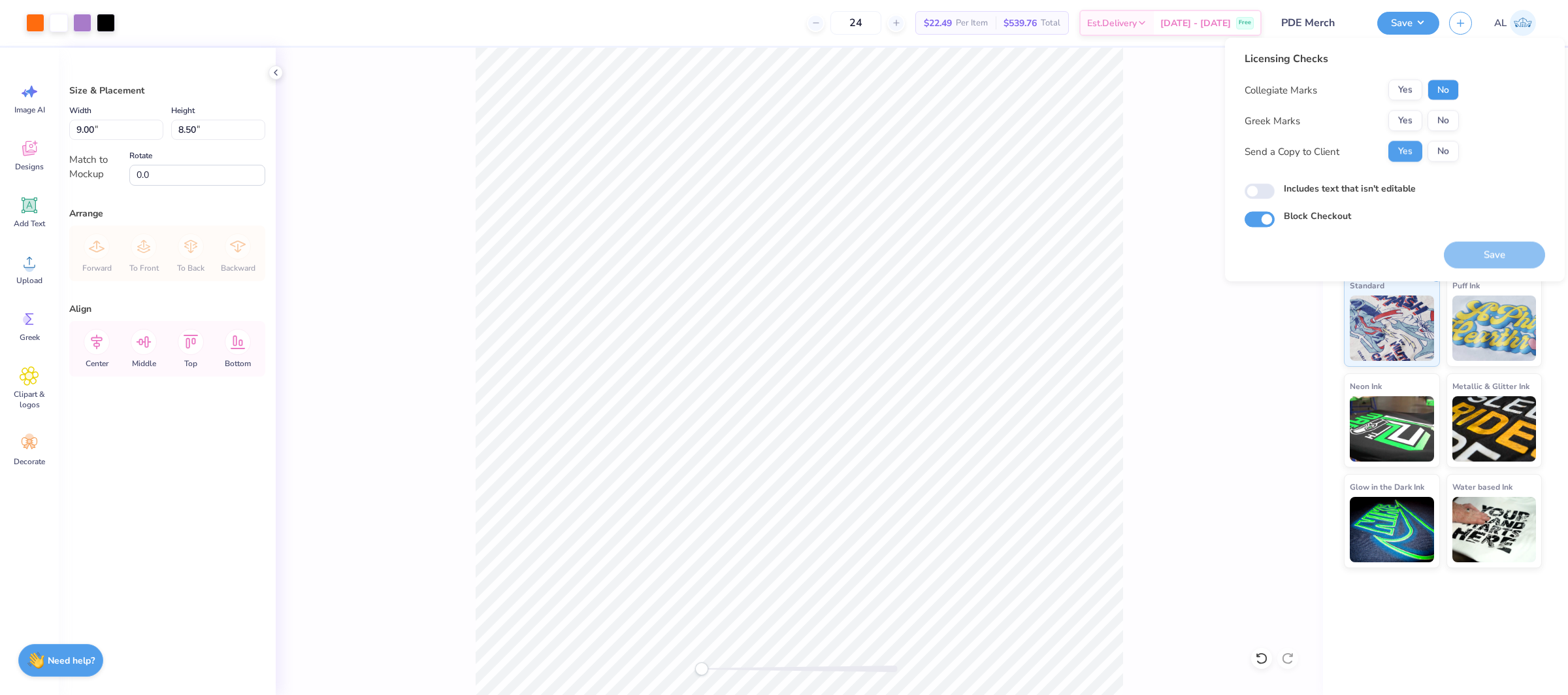
click at [1438, 80] on button "No" at bounding box center [1442, 90] width 31 height 21
click at [1416, 107] on div "Collegiate Marks Yes No Greek Marks Yes No Send a Copy to Client Yes No" at bounding box center [1351, 121] width 214 height 83
click at [1401, 119] on button "Yes" at bounding box center [1405, 121] width 34 height 21
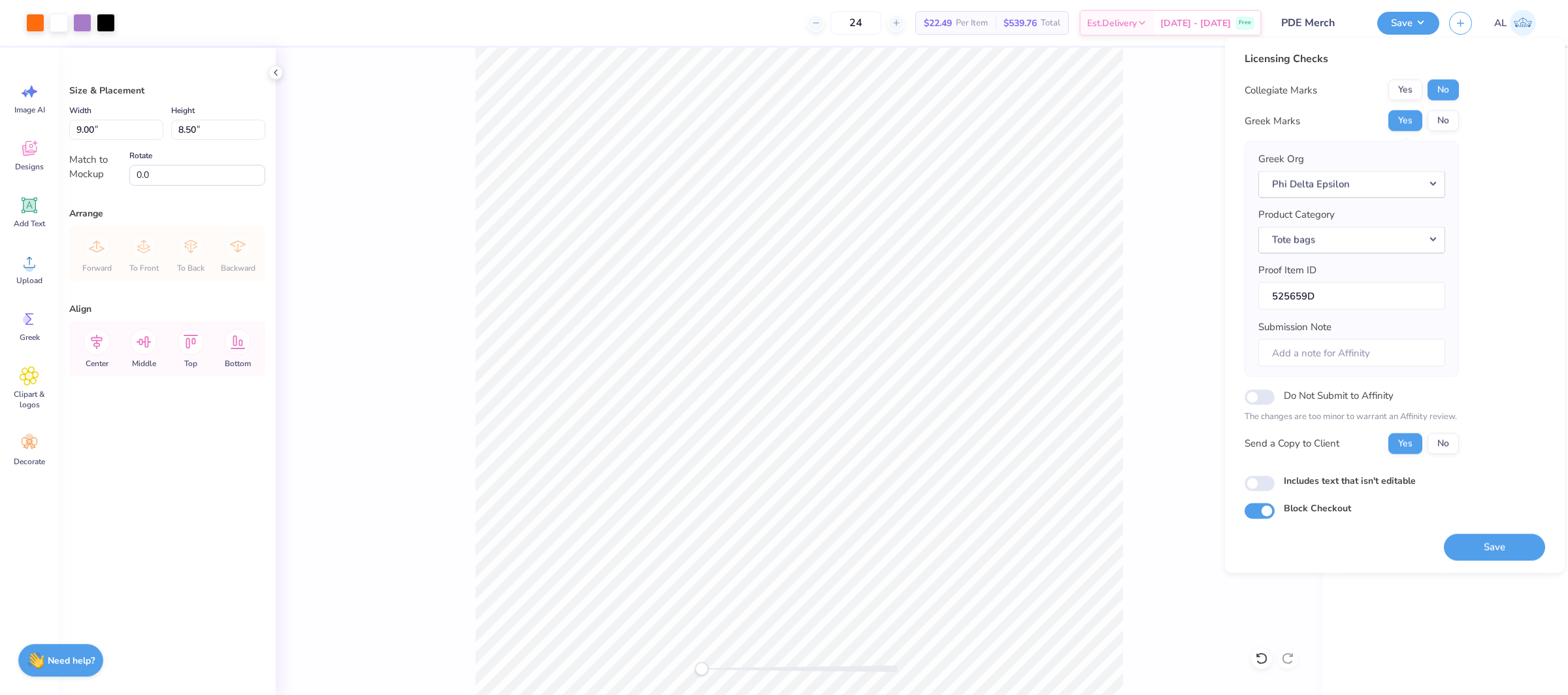
click at [1466, 540] on button "Save" at bounding box center [1495, 546] width 101 height 27
